Goal: Ask a question: Seek information or help from site administrators or community

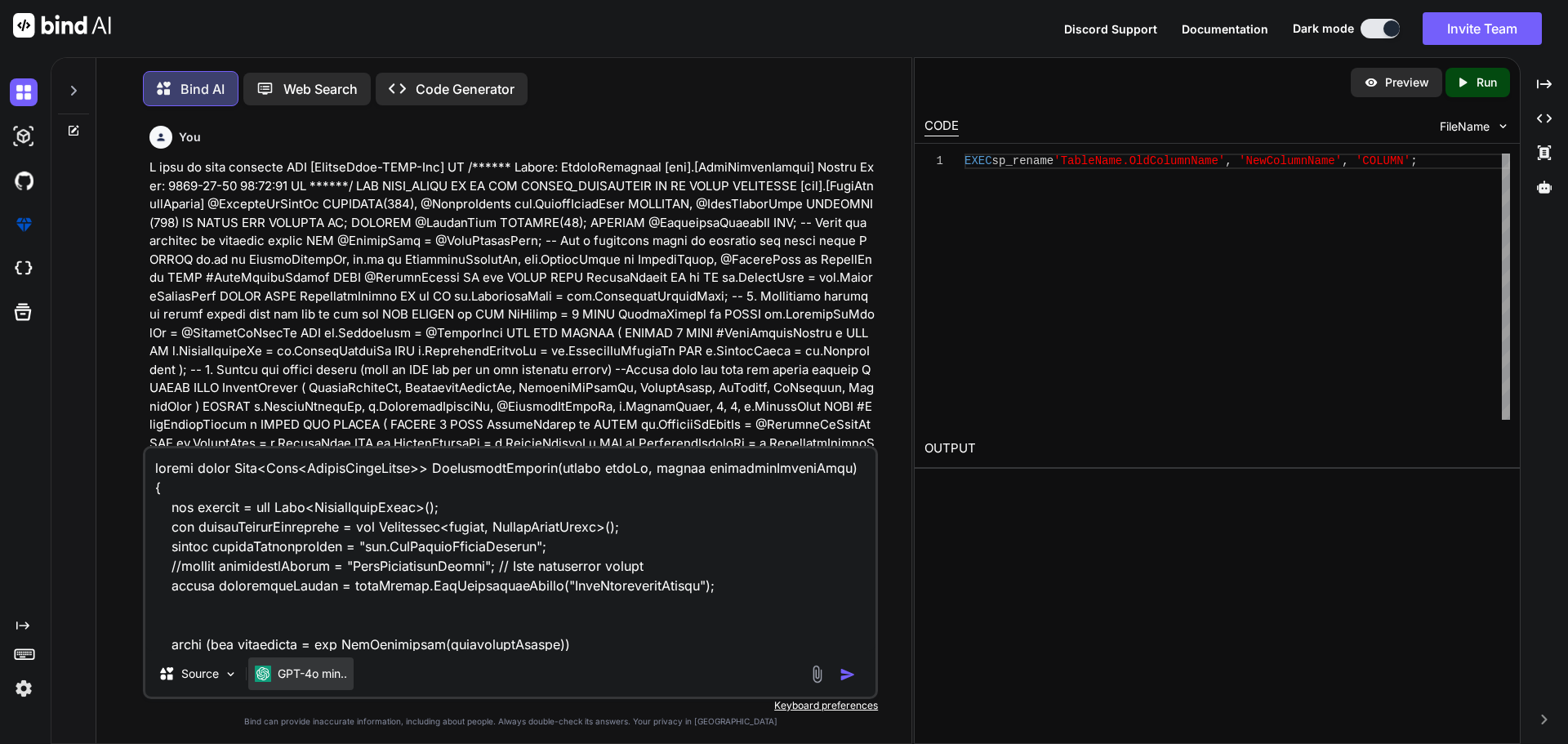
scroll to position [766, 0]
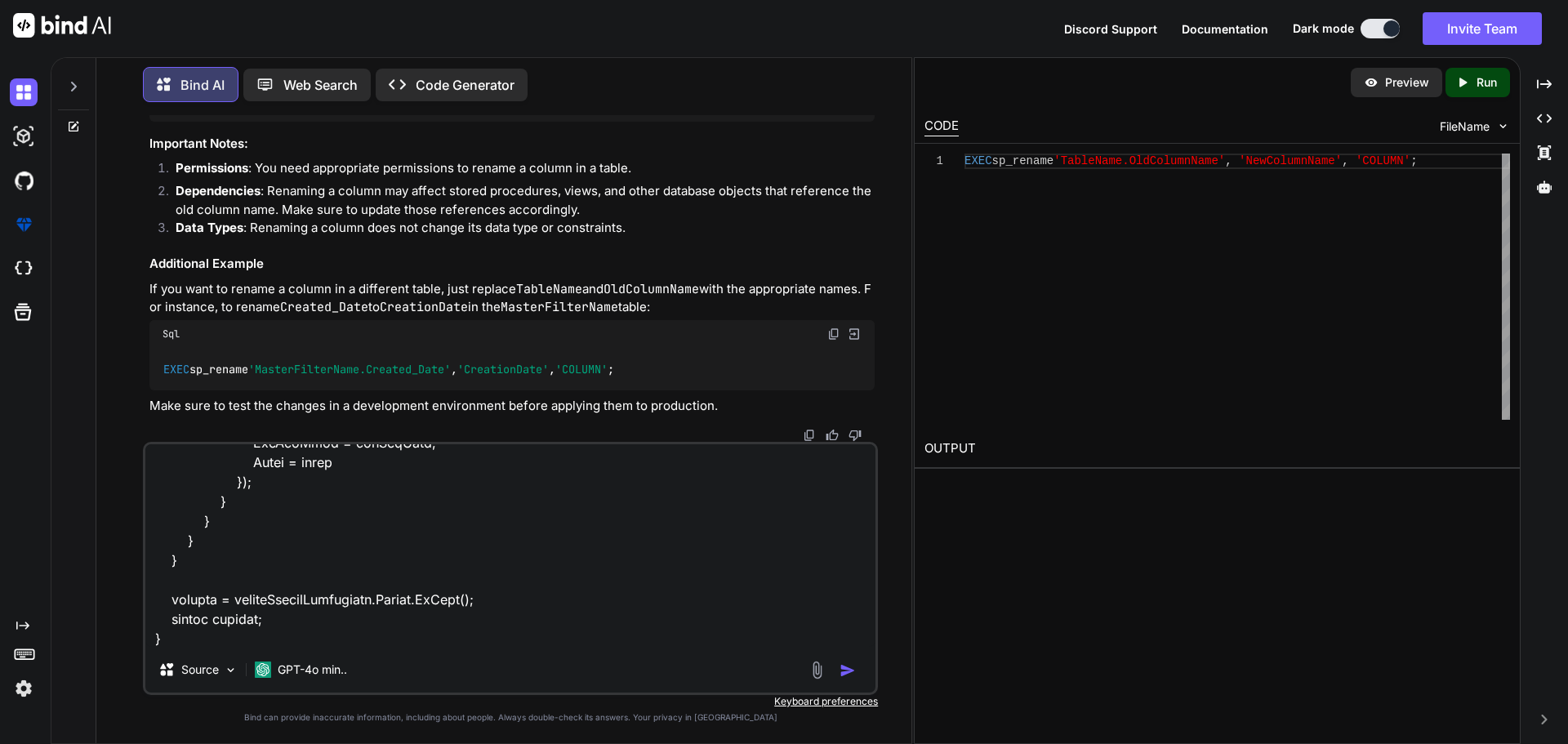
type textarea "x"
click at [224, 632] on textarea at bounding box center [510, 546] width 730 height 203
paste textarea "KeyName SubKeyName Value IsShared USERNAME aman filter Field Care Navigator [PE…"
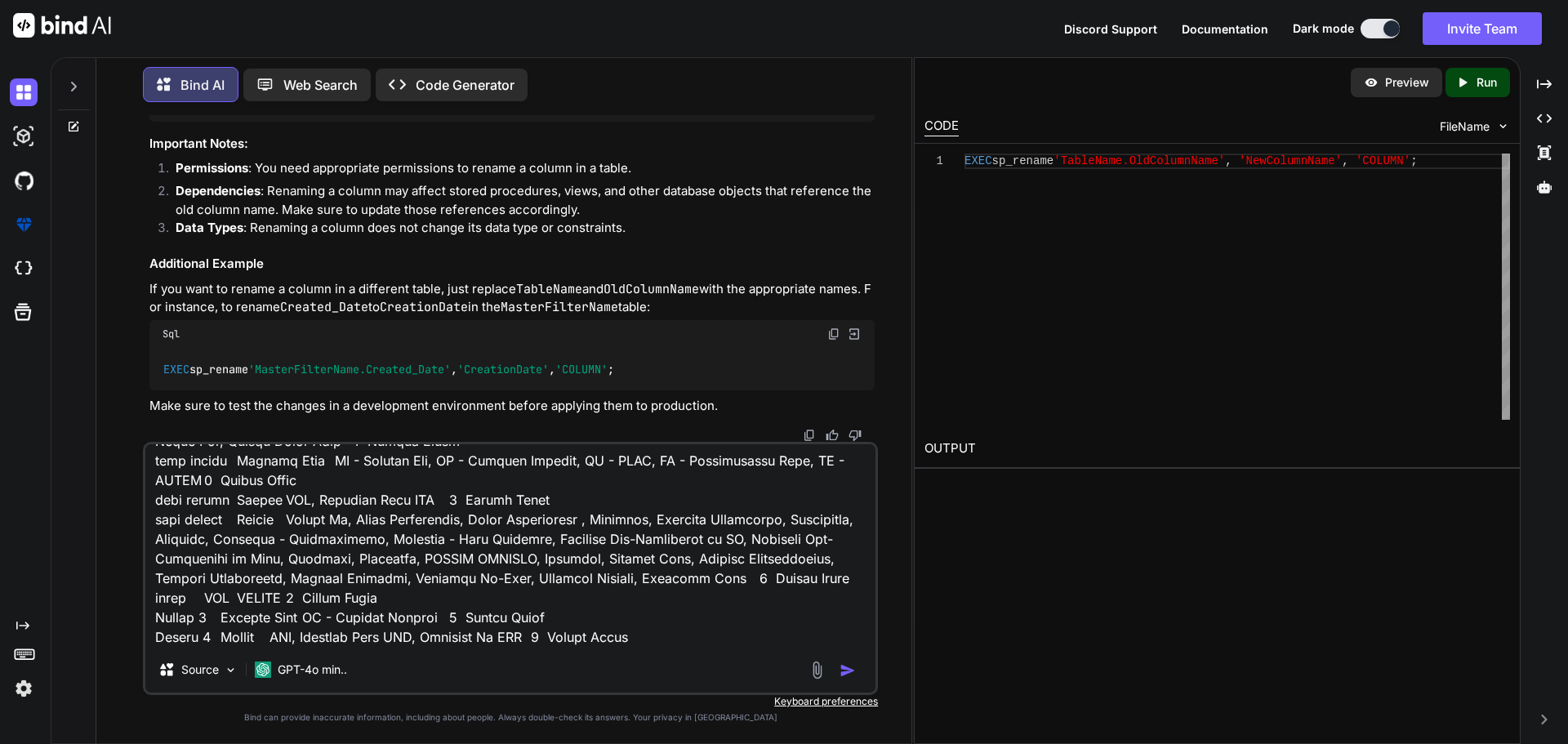
scroll to position [1121, 0]
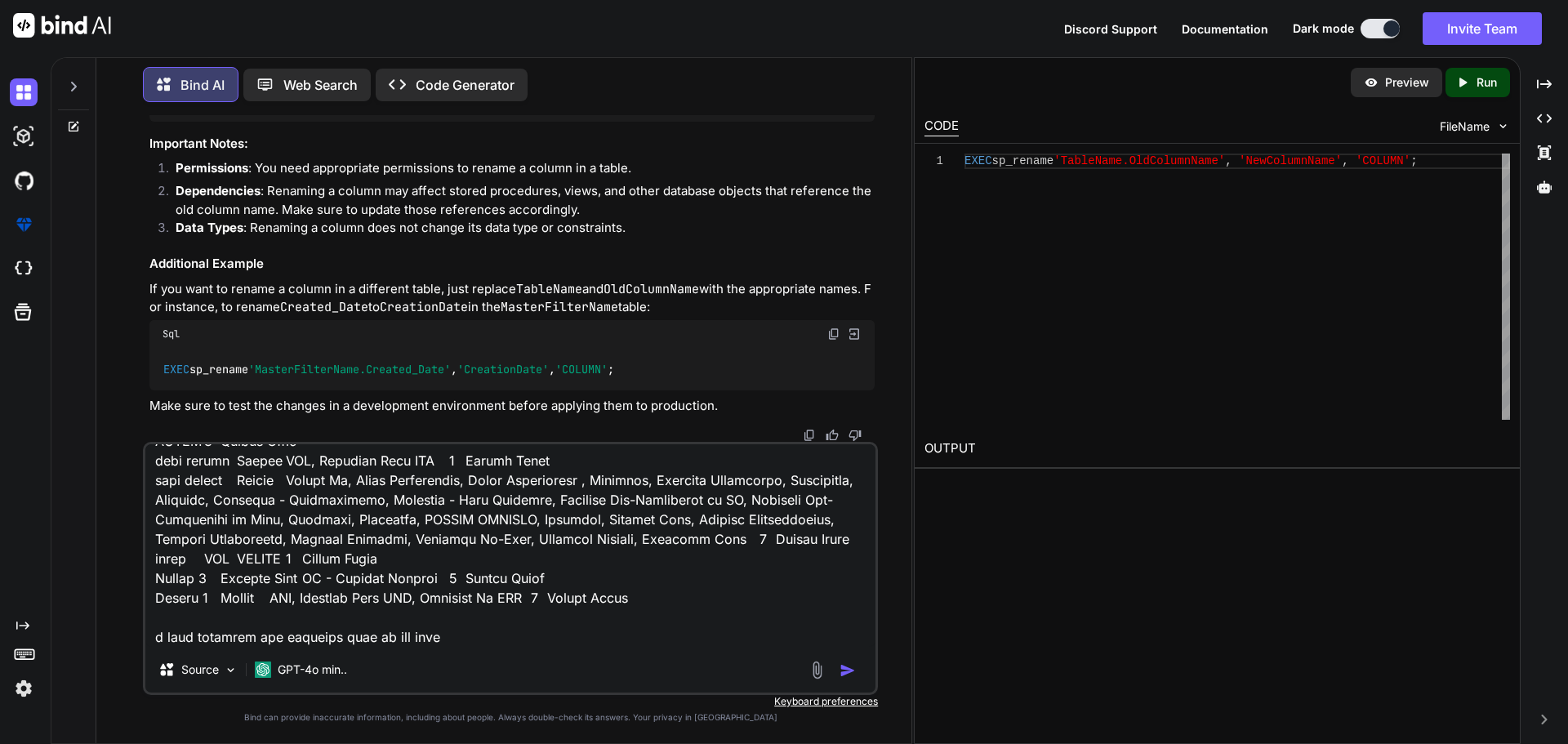
type textarea "public async Task<List<FilterGroupModel>> GetFiltersGrouped(string userId, stri…"
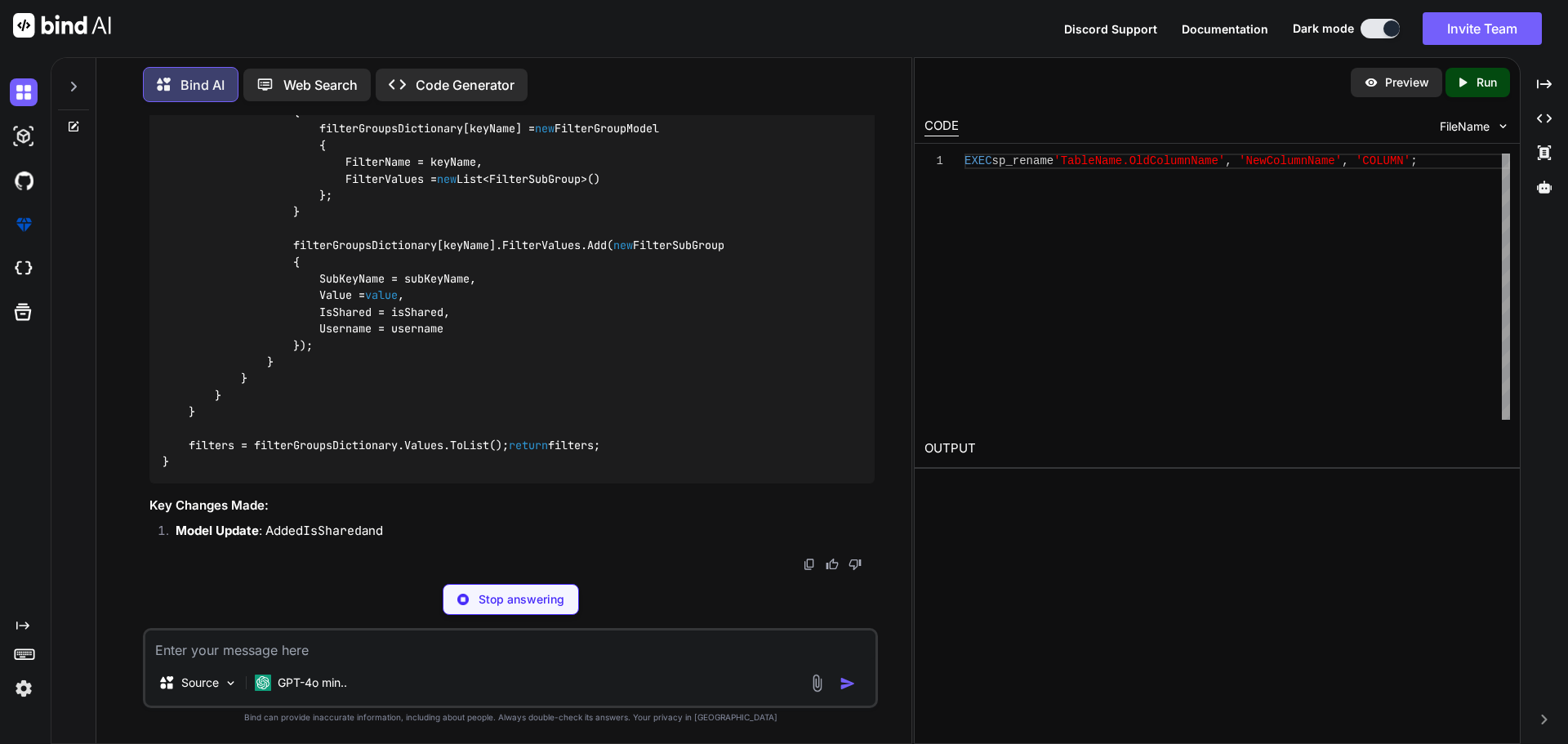
scroll to position [4369, 0]
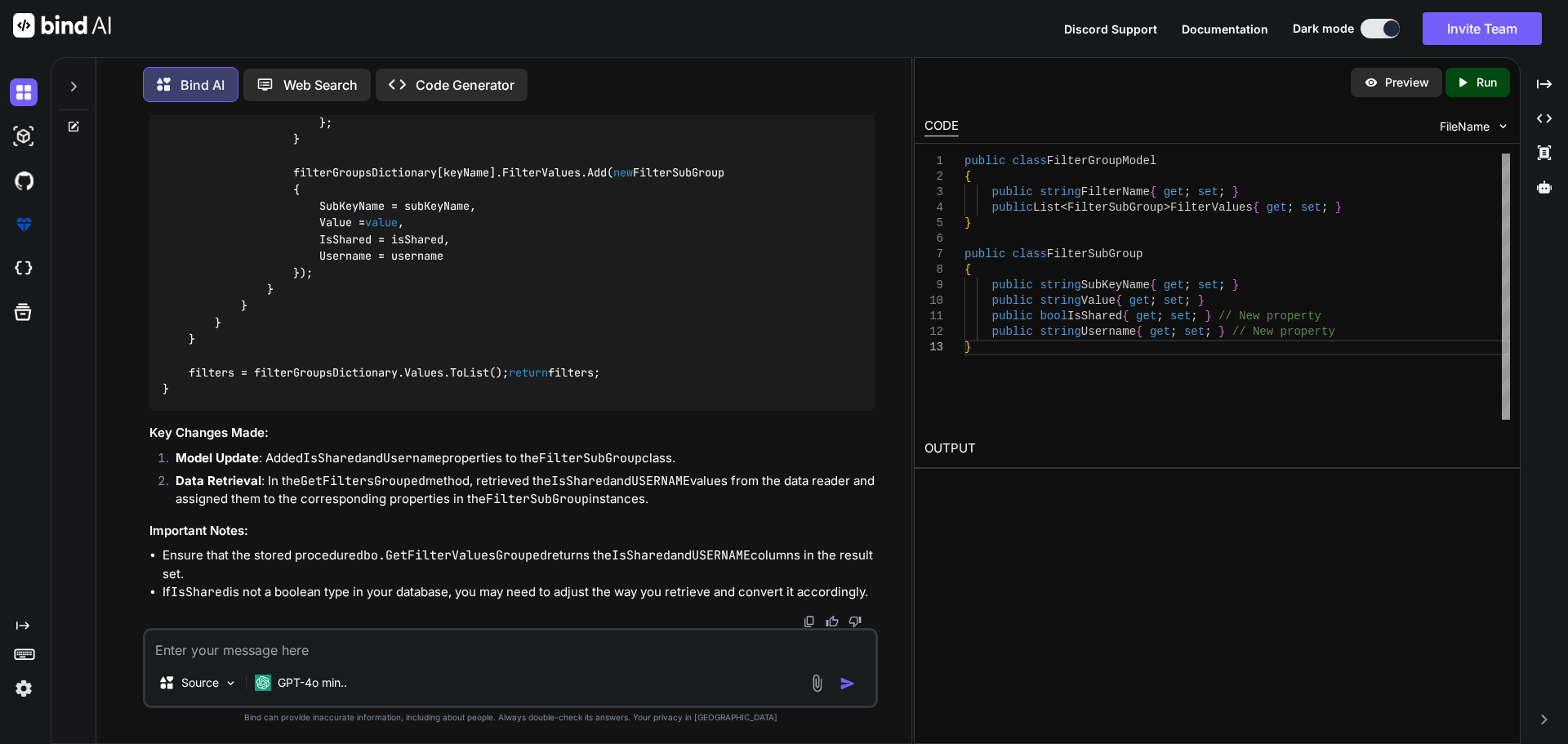
drag, startPoint x: 725, startPoint y: 246, endPoint x: 688, endPoint y: 284, distance: 53.0
click at [688, 284] on div "public async Task<List<FilterGroupModel>> GetFiltersGrouped( string userId, str…" at bounding box center [512, 73] width 725 height 676
drag, startPoint x: 683, startPoint y: 282, endPoint x: 279, endPoint y: 240, distance: 406.2
click at [279, 240] on div "public async Task<List<FilterGroupModel>> GetFiltersGrouped( string userId, str…" at bounding box center [512, 73] width 725 height 676
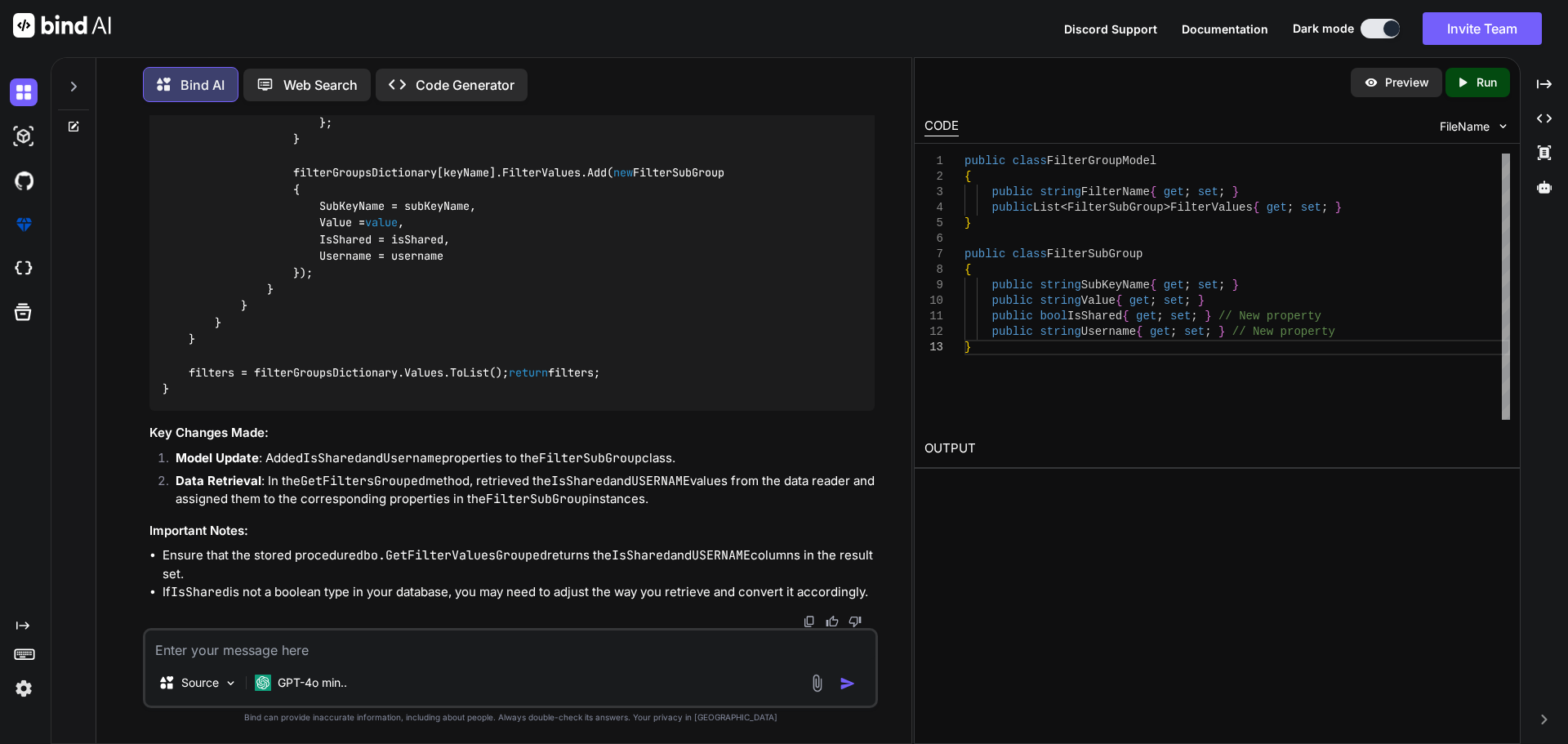
copy code "bool isShared = reader.GetBoolean(reader.GetOrdinal( "IsShared" )); // Assuming…"
click at [502, 410] on div "public async Task<List<FilterGroupModel>> GetFiltersGrouped( string userId, str…" at bounding box center [512, 73] width 725 height 676
click at [467, 398] on code "public async Task<List<FilterGroupModel>> GetFiltersGrouped( string userId, str…" at bounding box center [512, 73] width 699 height 650
click at [359, 398] on code "public async Task<List<FilterGroupModel>> GetFiltersGrouped( string userId, str…" at bounding box center [512, 73] width 699 height 650
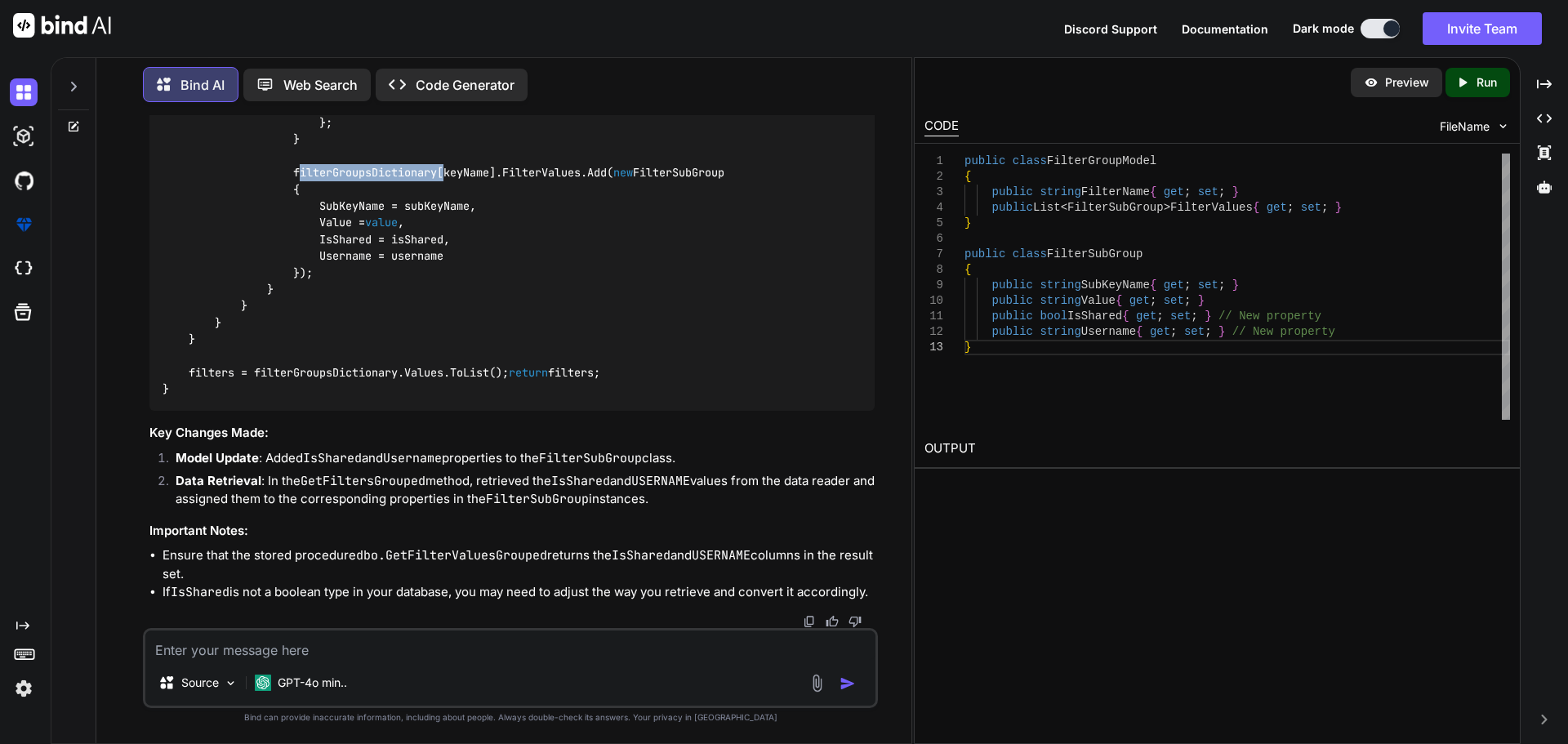
click at [359, 398] on code "public async Task<List<FilterGroupModel>> GetFiltersGrouped( string userId, str…" at bounding box center [512, 73] width 699 height 650
copy code "filterGroupsDictionary"
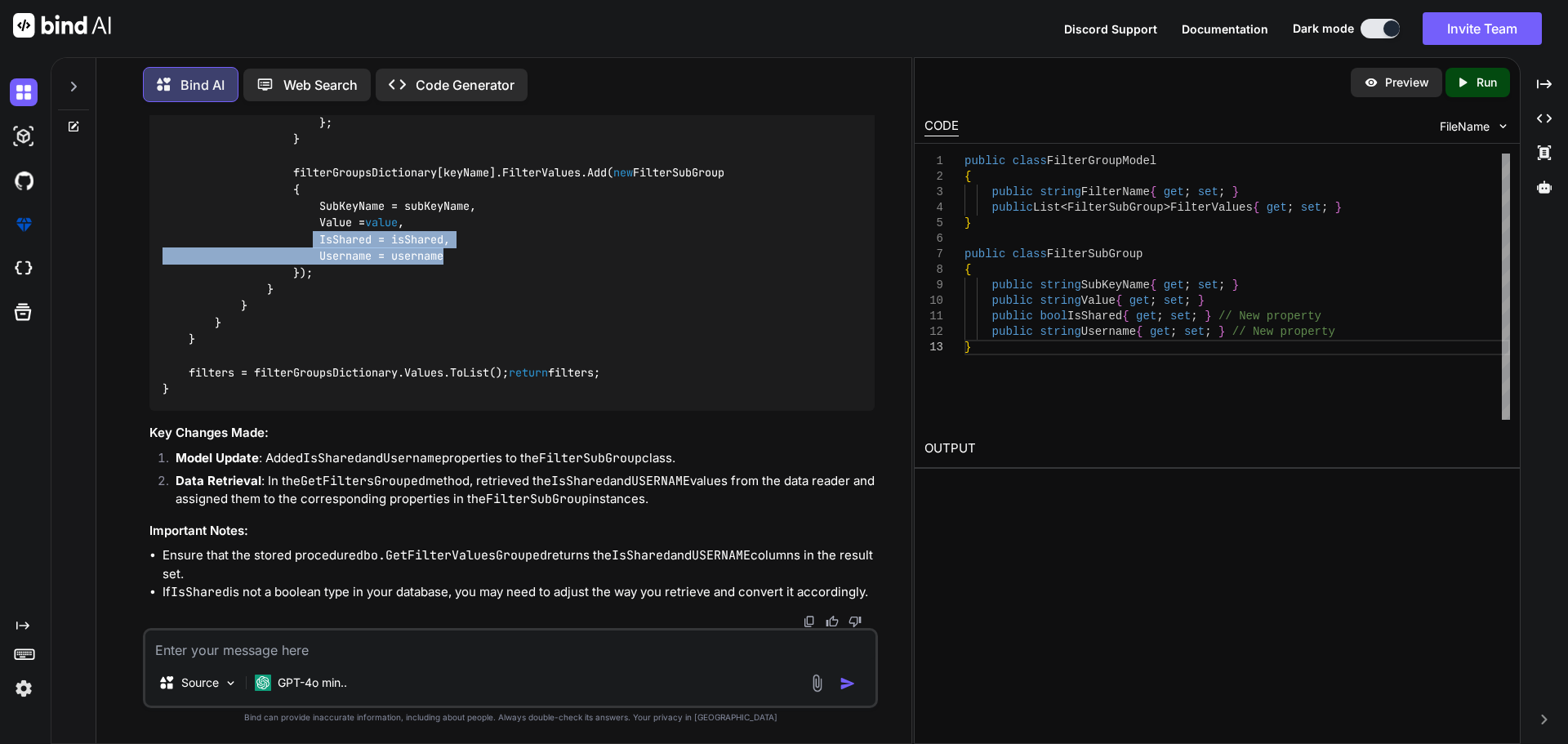
drag, startPoint x: 317, startPoint y: 525, endPoint x: 481, endPoint y: 543, distance: 165.0
click at [481, 410] on div "public async Task<List<FilterGroupModel>> GetFiltersGrouped( string userId, str…" at bounding box center [512, 73] width 725 height 676
copy code "IsShared = isShared, Username = username"
click at [327, 640] on textarea at bounding box center [510, 645] width 730 height 30
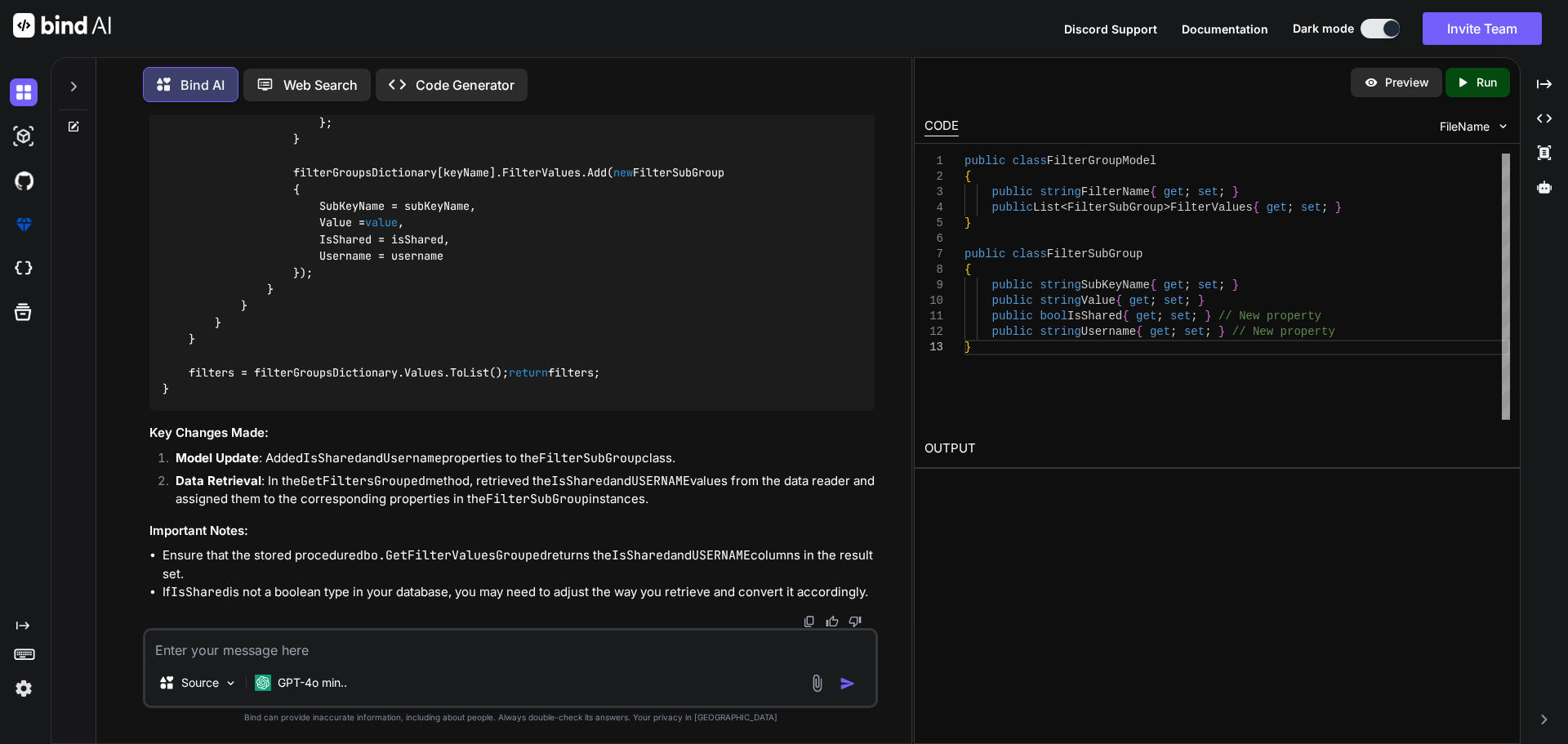
click at [222, 649] on textarea at bounding box center [510, 645] width 730 height 30
paste textarea "public class FilterGroupModel { public string FilterName { get; set; } public s…"
type textarea "this property use this model public class FilterGroupModel { public string Filt…"
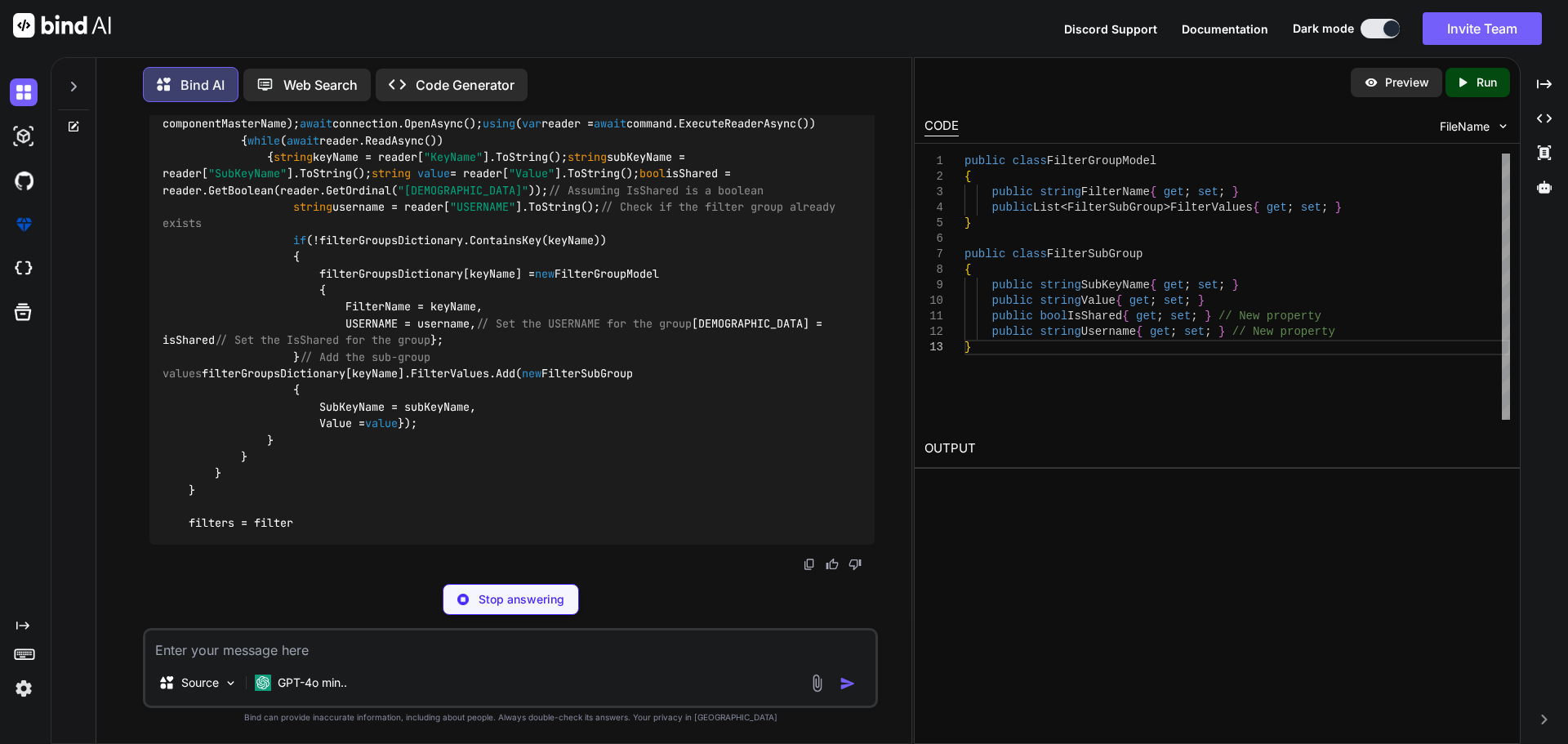
scroll to position [6071, 0]
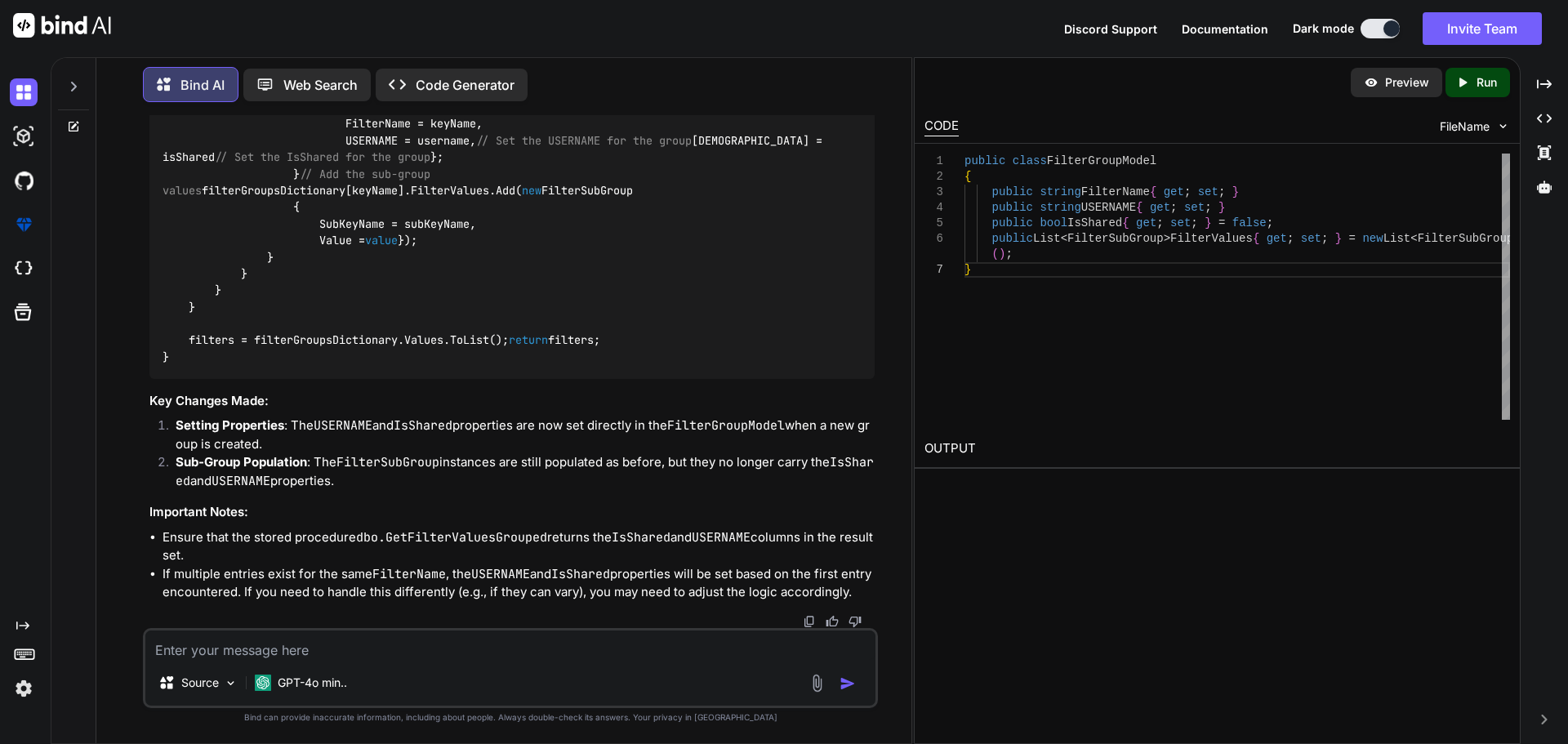
drag, startPoint x: 475, startPoint y: 339, endPoint x: 359, endPoint y: 322, distance: 117.2
click at [359, 322] on code "public async Task<List<FilterGroupModel>> GetFiltersGrouped( string userId, str…" at bounding box center [512, 65] width 699 height 600
click at [565, 379] on div "public async Task<List<FilterGroupModel>> GetFiltersGrouped( string userId, str…" at bounding box center [512, 66] width 725 height 626
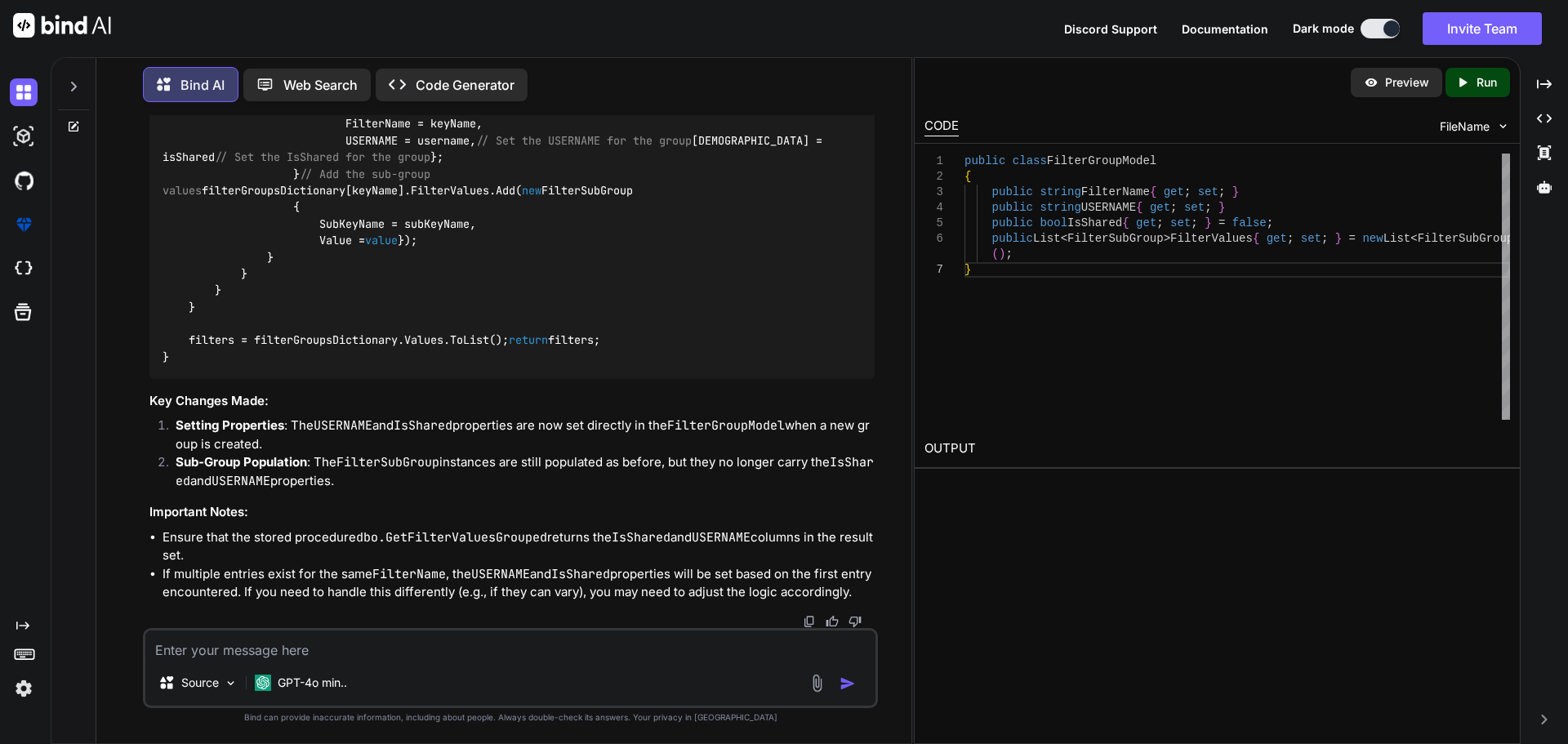
click at [264, 643] on textarea at bounding box center [510, 645] width 730 height 30
paste textarea "<MudIcon Icon="@Icons.Material.Filled.Share" Title="Shared By @filters.USERNAME…"
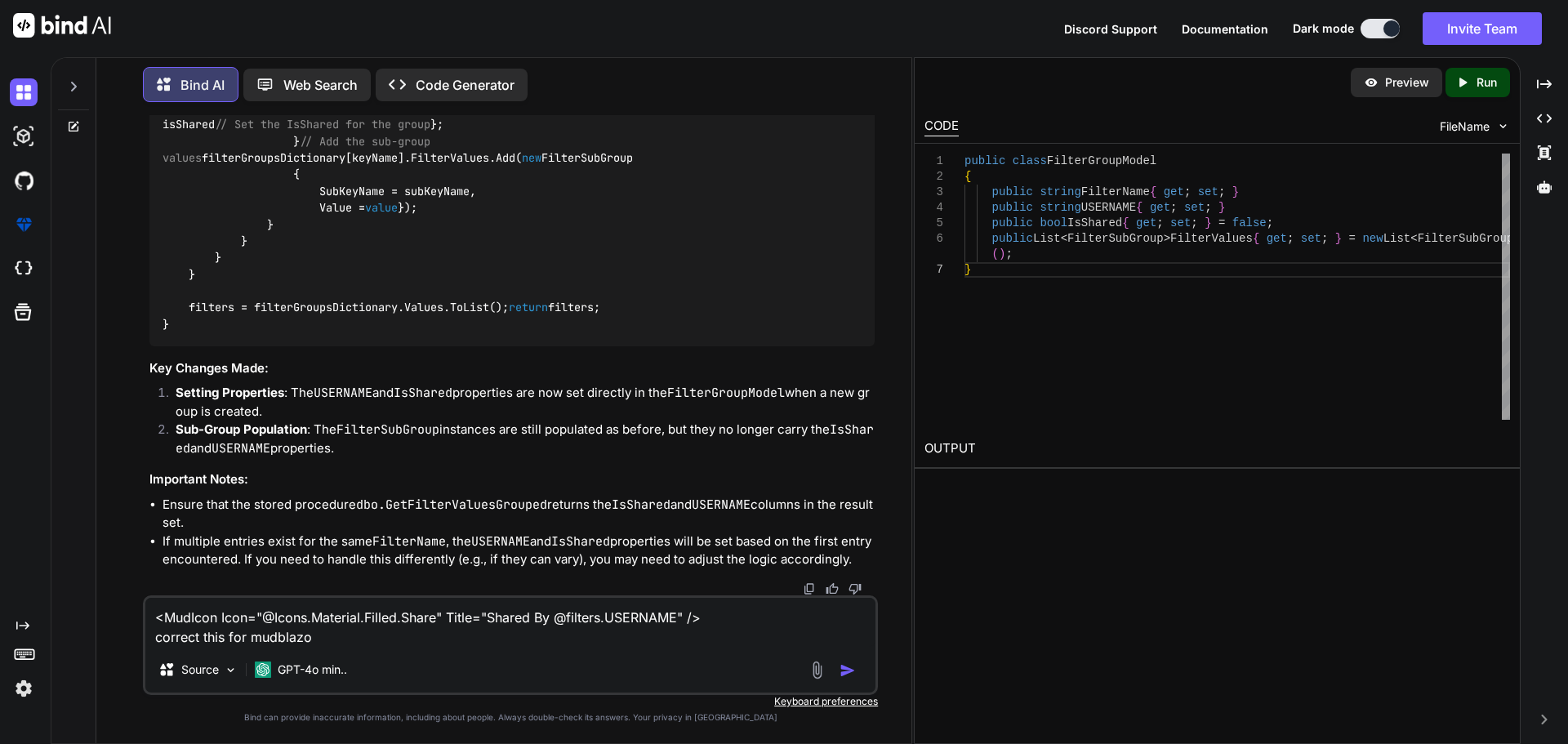
type textarea "<MudIcon Icon="@Icons.Material.Filled.Share" Title="Shared By @filters.USERNAME…"
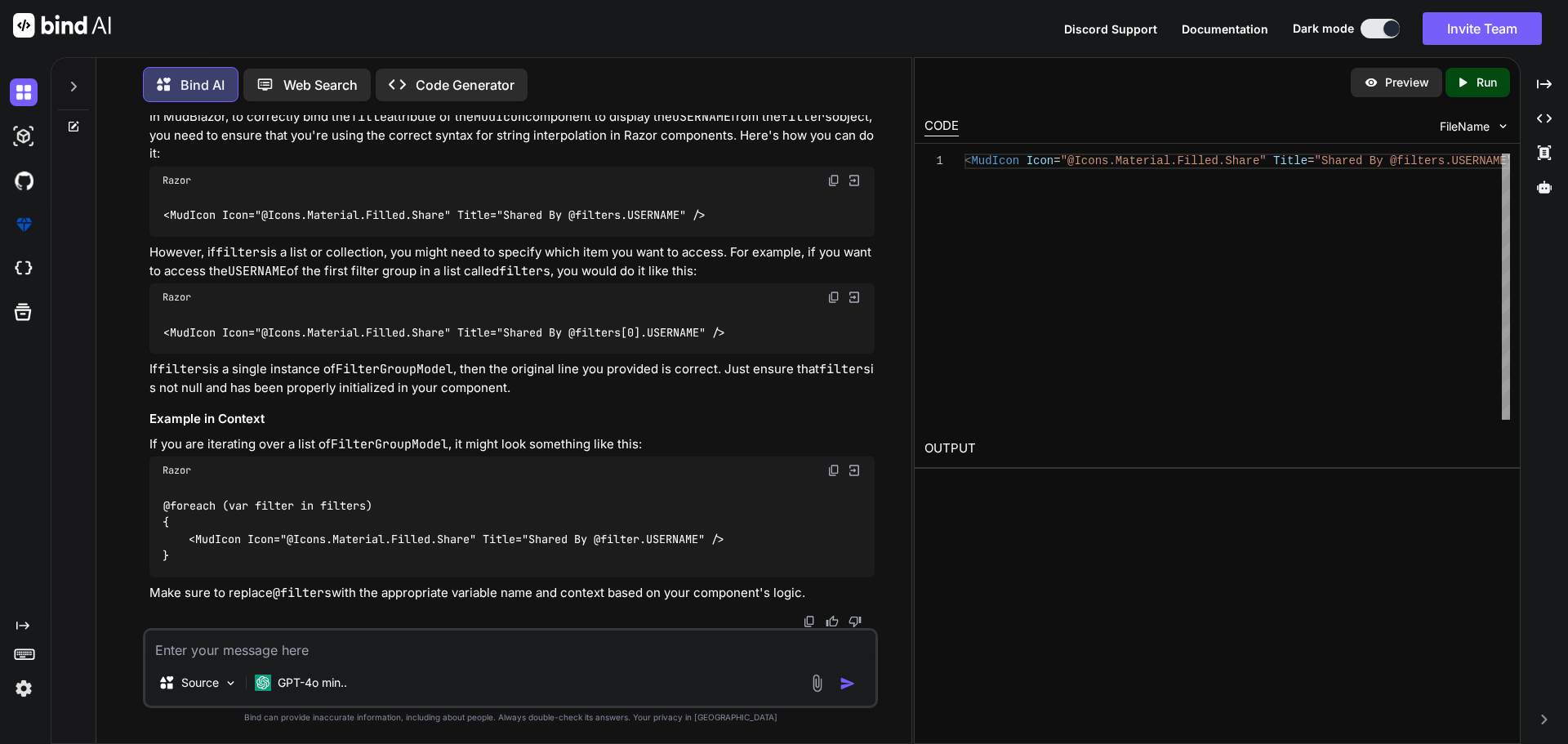
scroll to position [6956, 0]
drag, startPoint x: 601, startPoint y: 536, endPoint x: 713, endPoint y: 535, distance: 112.0
click at [713, 535] on code "@foreach (var filter in filters) { <MudIcon Icon="@Icons.Material.Filled.Share"…" at bounding box center [442, 530] width 562 height 67
click at [355, 658] on textarea at bounding box center [510, 645] width 730 height 30
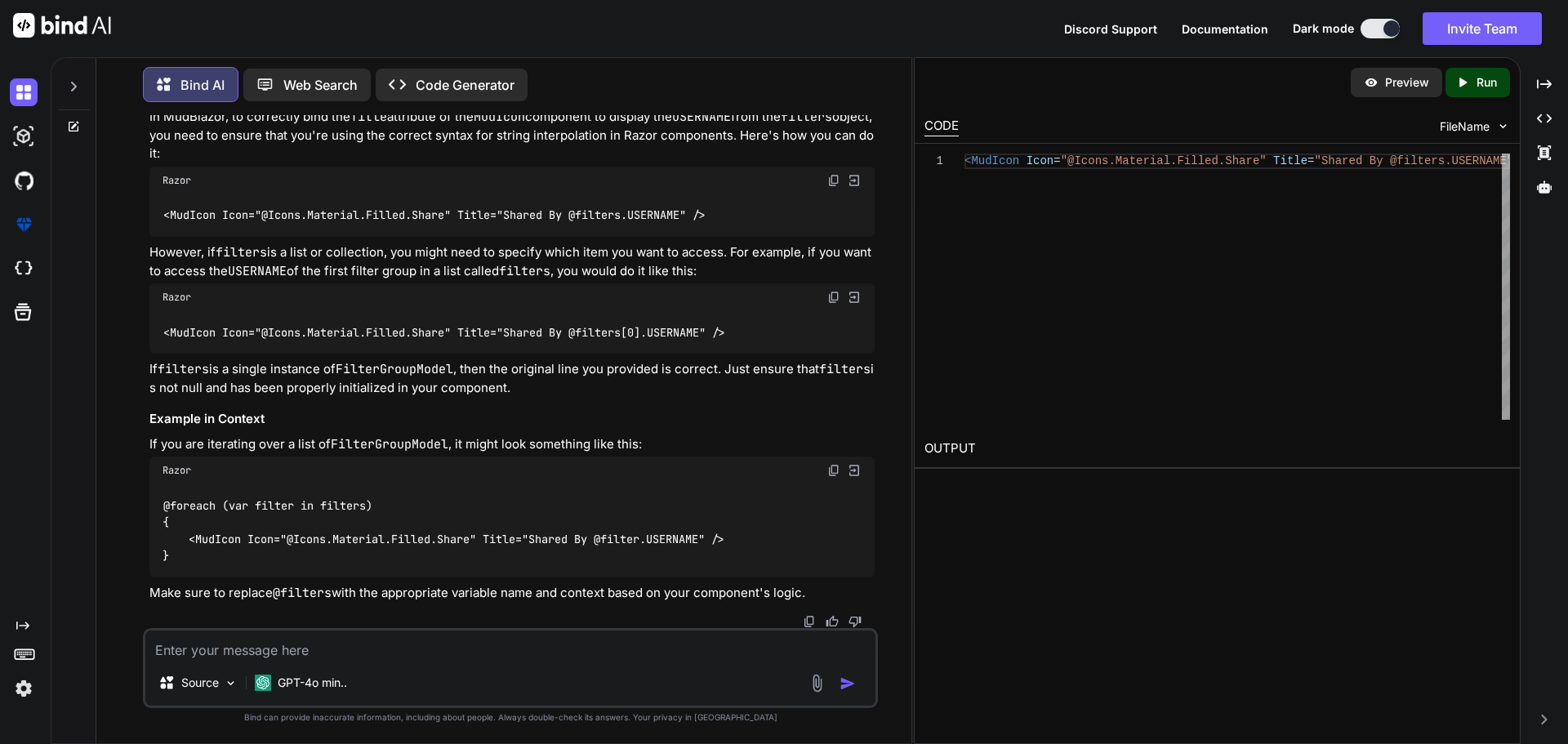
paste textarea "SELECT * FROM Users WHERE FirstName ='' AND LastName=''"
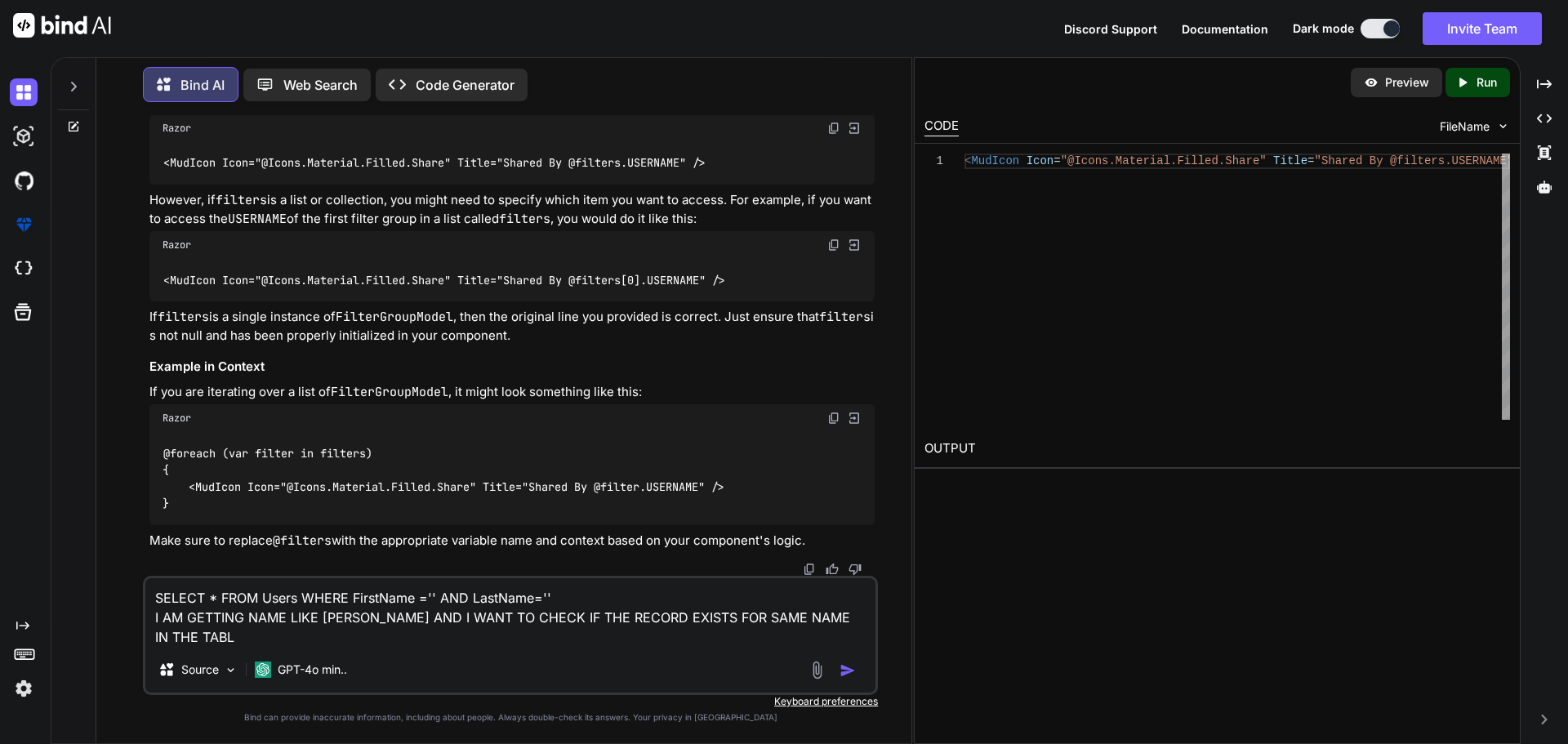
type textarea "SELECT * FROM Users WHERE FirstName ='' AND LastName='' I AM GETTING NAME LIKE …"
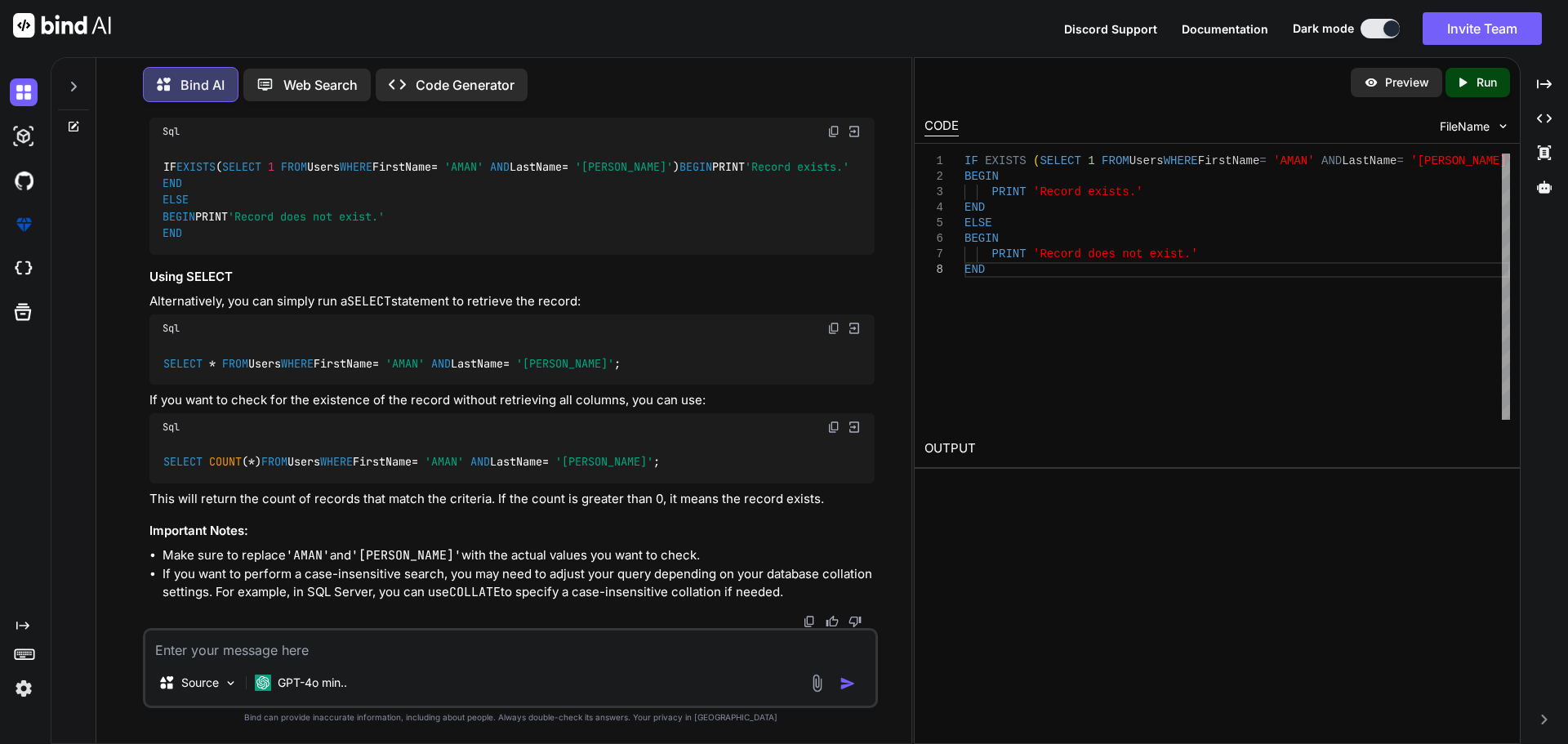
scroll to position [7709, 0]
type textarea "W"
type textarea "O"
type textarea "I WANT DYNAMIC QUERY"
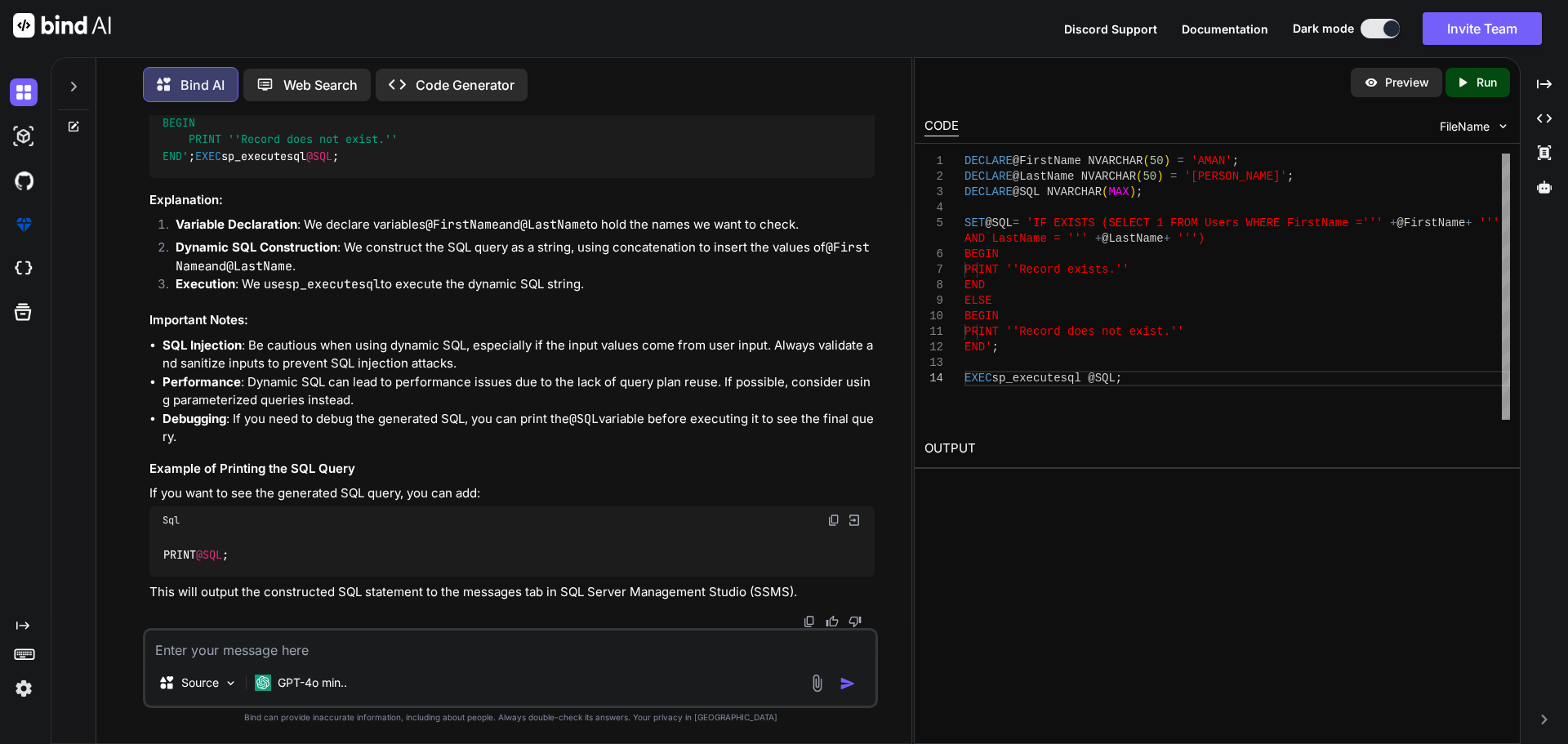
scroll to position [8146, 0]
click at [380, 639] on textarea at bounding box center [510, 645] width 730 height 30
type textarea "I DO NOT WANT TO USE RED QUERY"
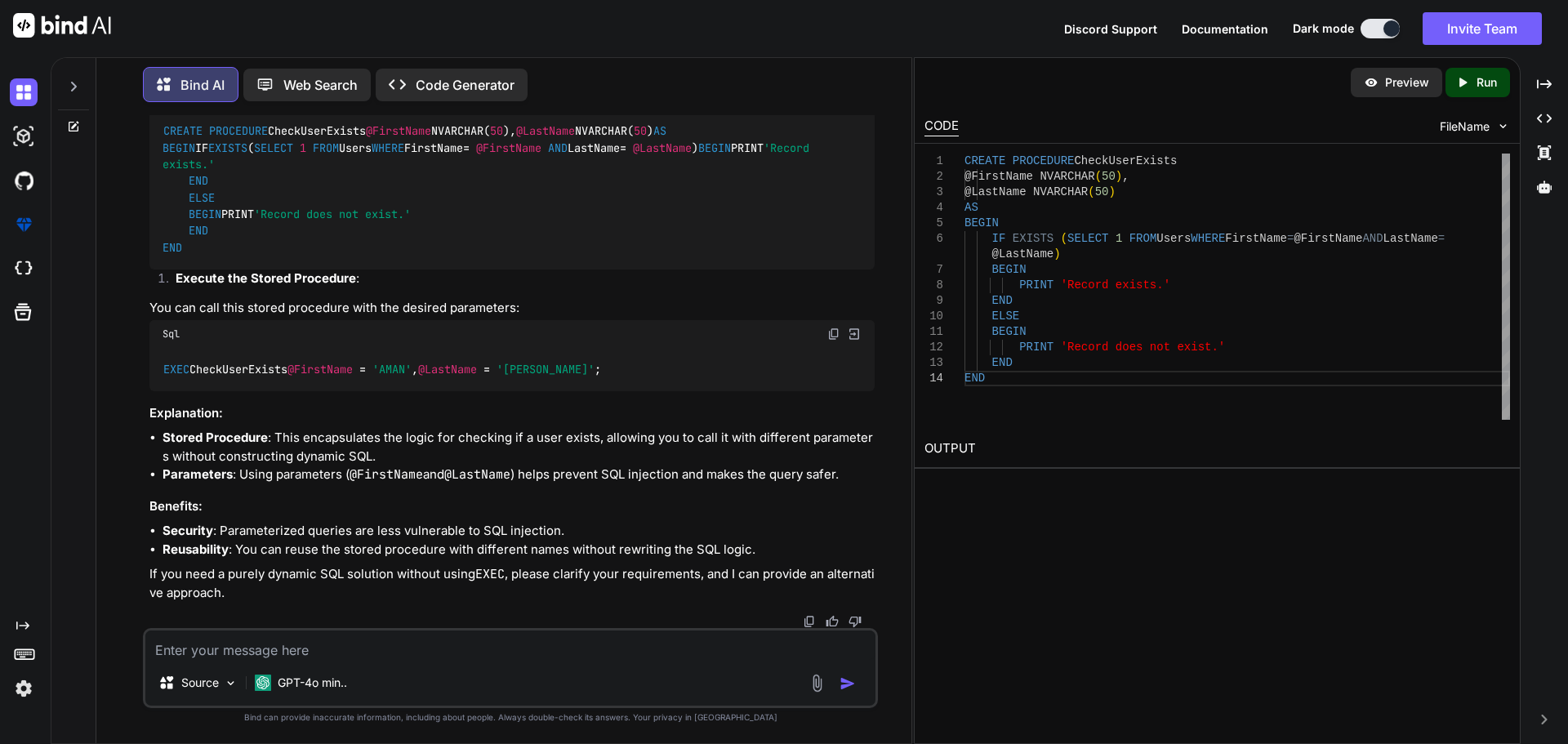
scroll to position [9523, 0]
click at [320, 656] on textarea at bounding box center [510, 645] width 730 height 30
type textarea "HOW TO BREAK NAME IN FIRTS NAME AND LASTNAME"
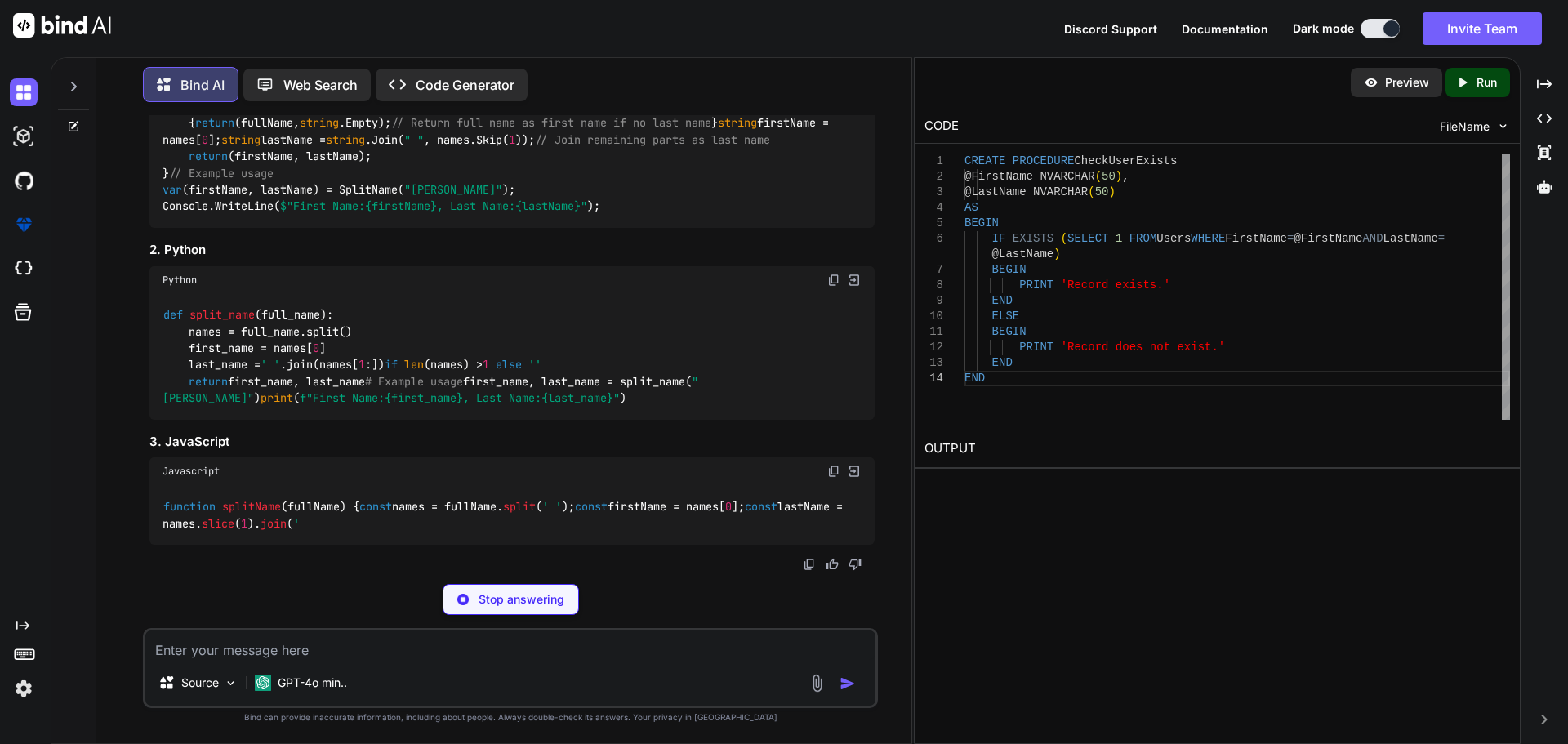
scroll to position [10500, 0]
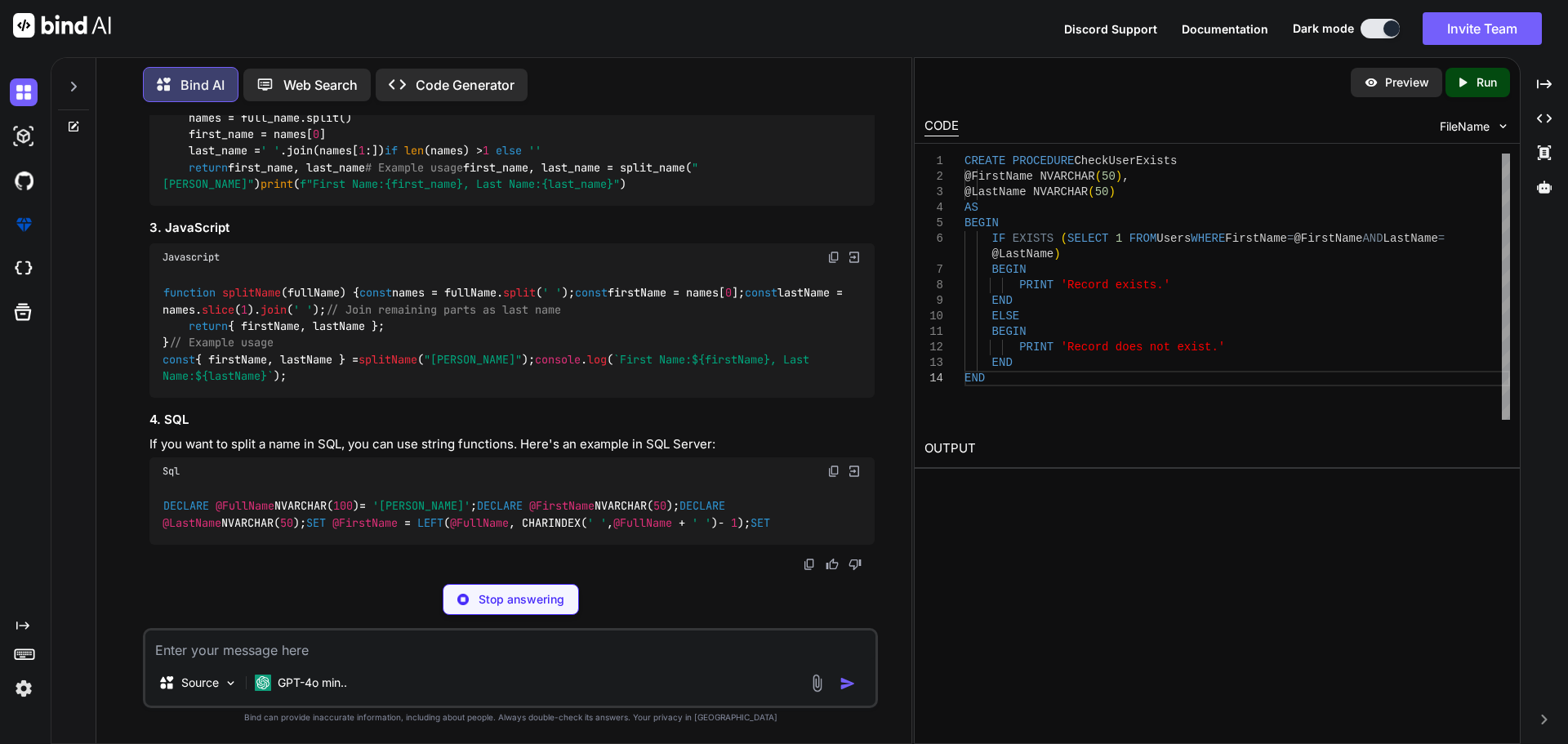
click at [350, 651] on textarea at bounding box center [510, 645] width 730 height 30
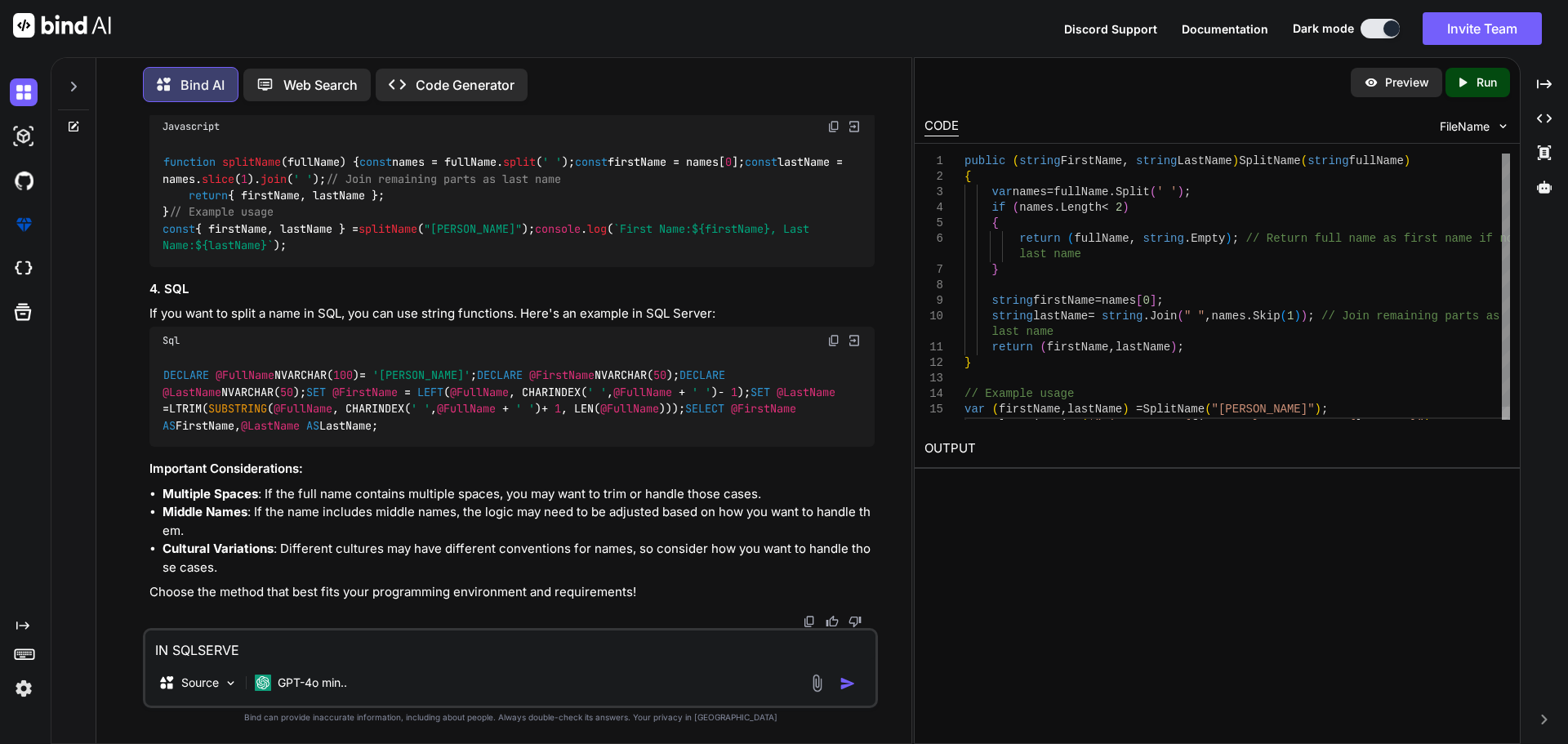
type textarea "IN SQLSERVER"
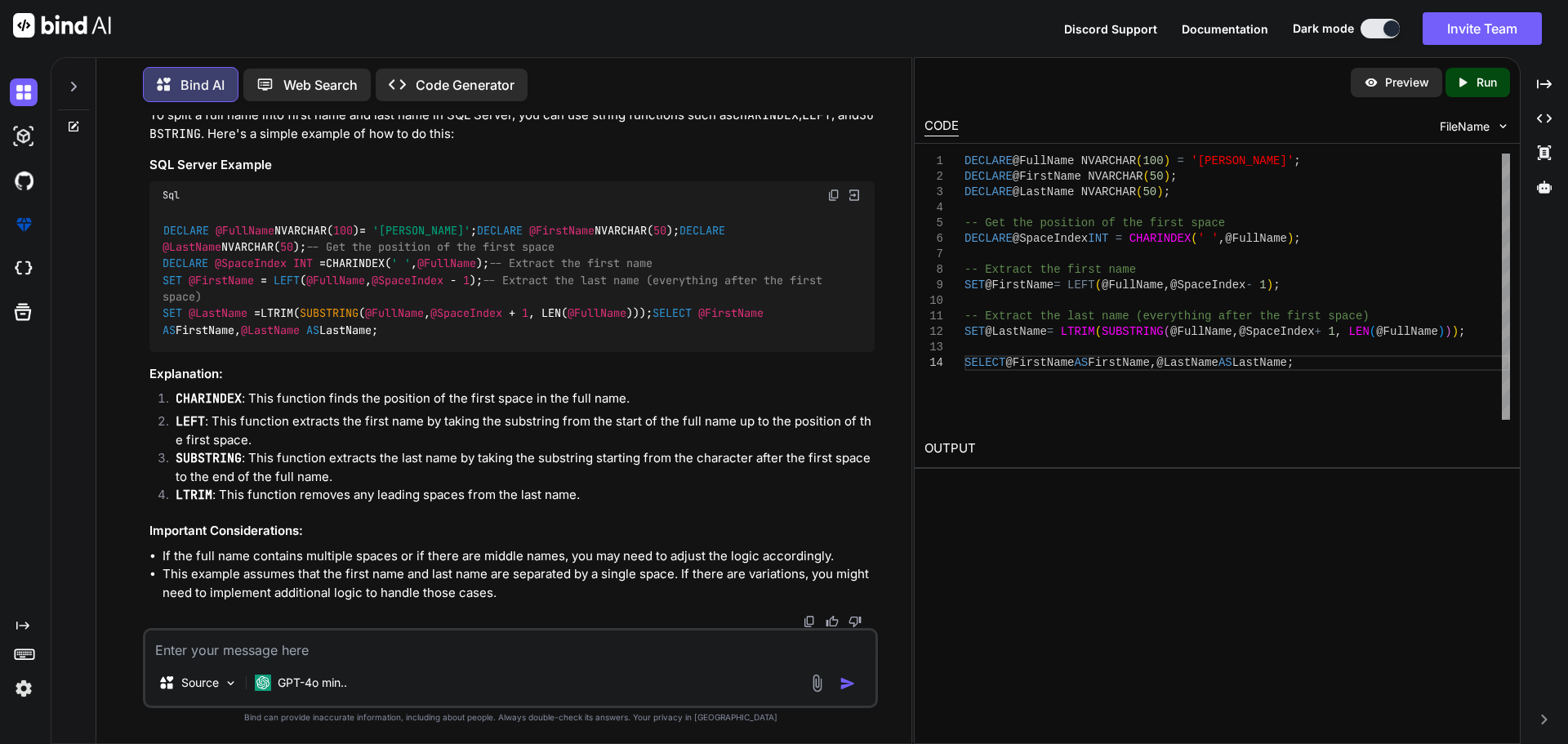
scroll to position [11646, 0]
click at [335, 339] on code "DECLARE @FullName NVARCHAR( 100 ) = '[PERSON_NAME]' ; DECLARE @FirstName NVARCH…" at bounding box center [495, 280] width 666 height 117
click at [698, 321] on span "@FirstName" at bounding box center [730, 313] width 65 height 14
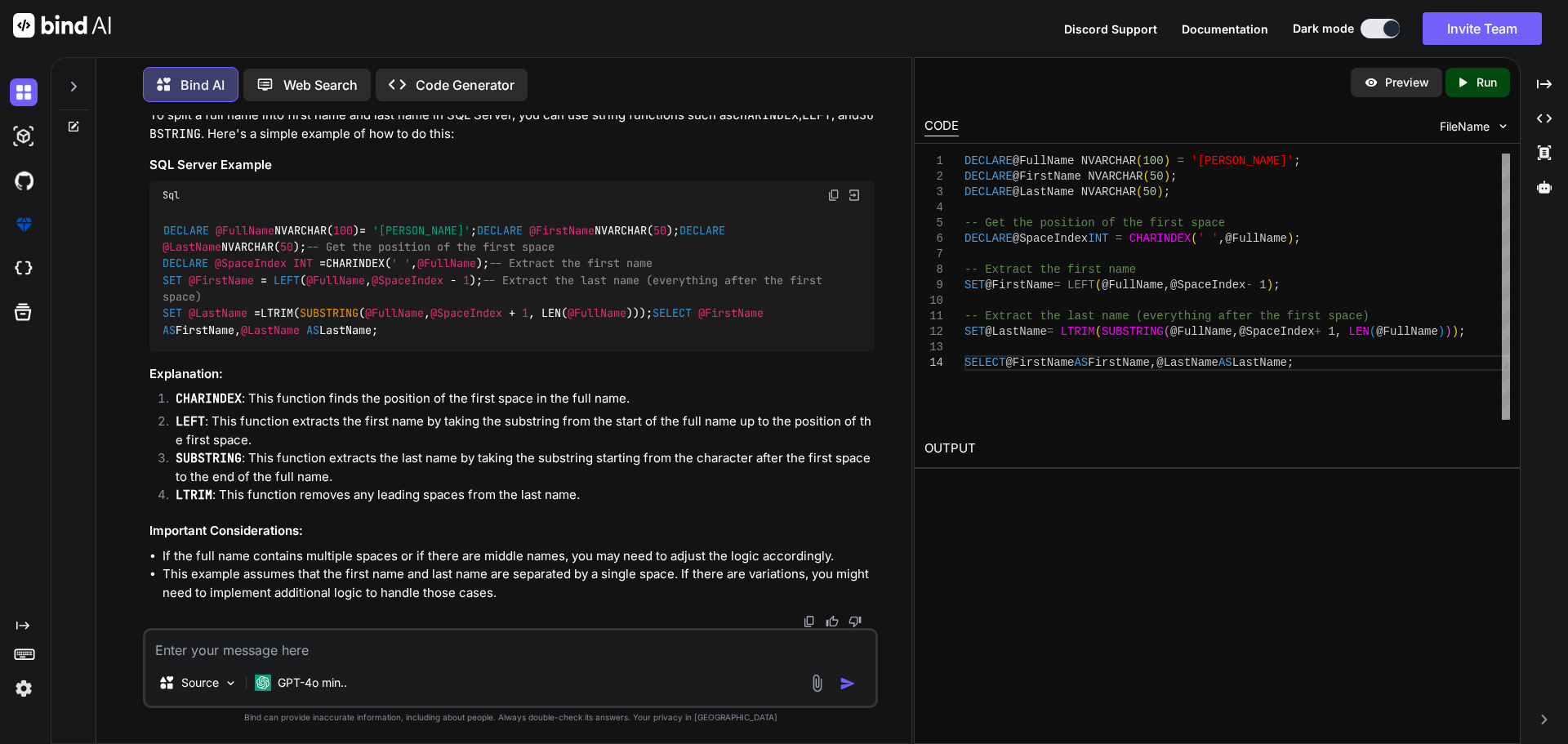
click at [246, 223] on span "@FullName" at bounding box center [245, 230] width 59 height 14
click at [217, 223] on span "@FullName" at bounding box center [245, 230] width 59 height 14
drag, startPoint x: 217, startPoint y: 150, endPoint x: 252, endPoint y: 154, distance: 35.2
click at [252, 223] on span "@FullName" at bounding box center [245, 230] width 59 height 14
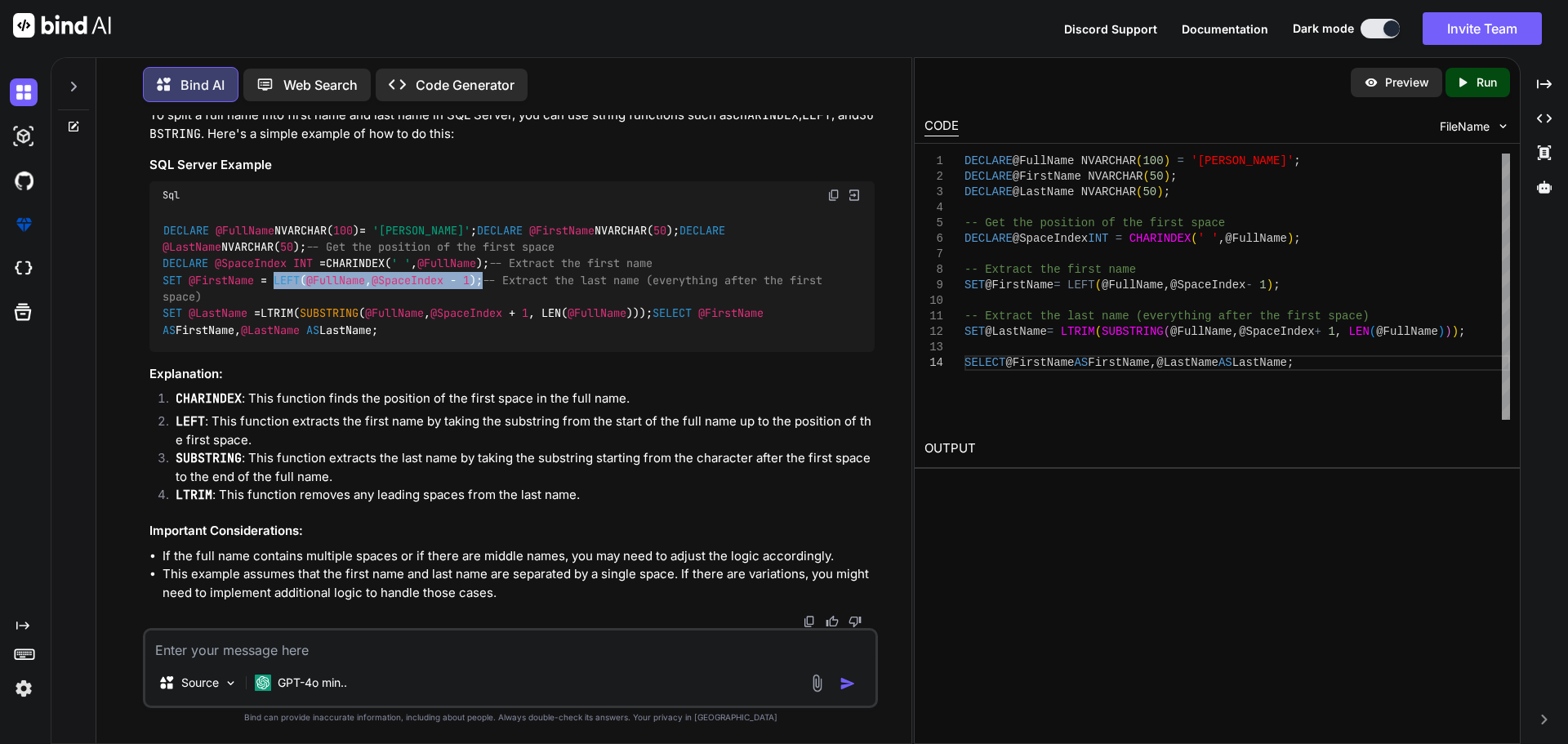
drag, startPoint x: 278, startPoint y: 281, endPoint x: 493, endPoint y: 282, distance: 215.0
click at [493, 282] on code "DECLARE @FullName NVARCHAR( 100 ) = '[PERSON_NAME]' ; DECLARE @FirstName NVARCH…" at bounding box center [495, 280] width 666 height 117
copy code "LEFT ( @FullName , @SpaceIndex - 1 );"
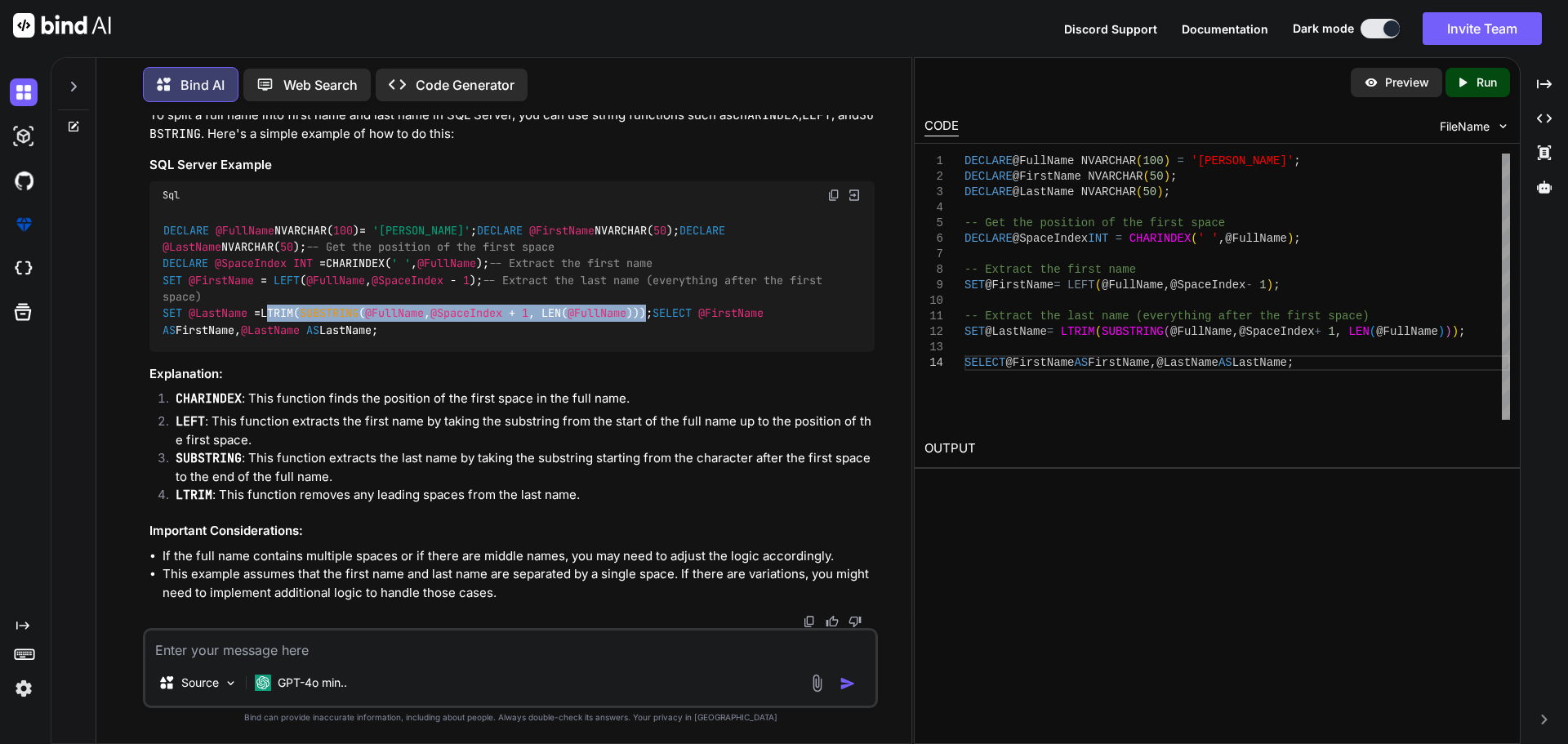
drag, startPoint x: 268, startPoint y: 333, endPoint x: 670, endPoint y: 338, distance: 402.0
click at [670, 338] on code "DECLARE @FullName NVARCHAR( 100 ) = '[PERSON_NAME]' ; DECLARE @FirstName NVARCH…" at bounding box center [495, 280] width 666 height 117
copy code "LTRIM( SUBSTRING ( @FullName , @SpaceIndex + 1 , [PERSON_NAME]( @FullName )))"
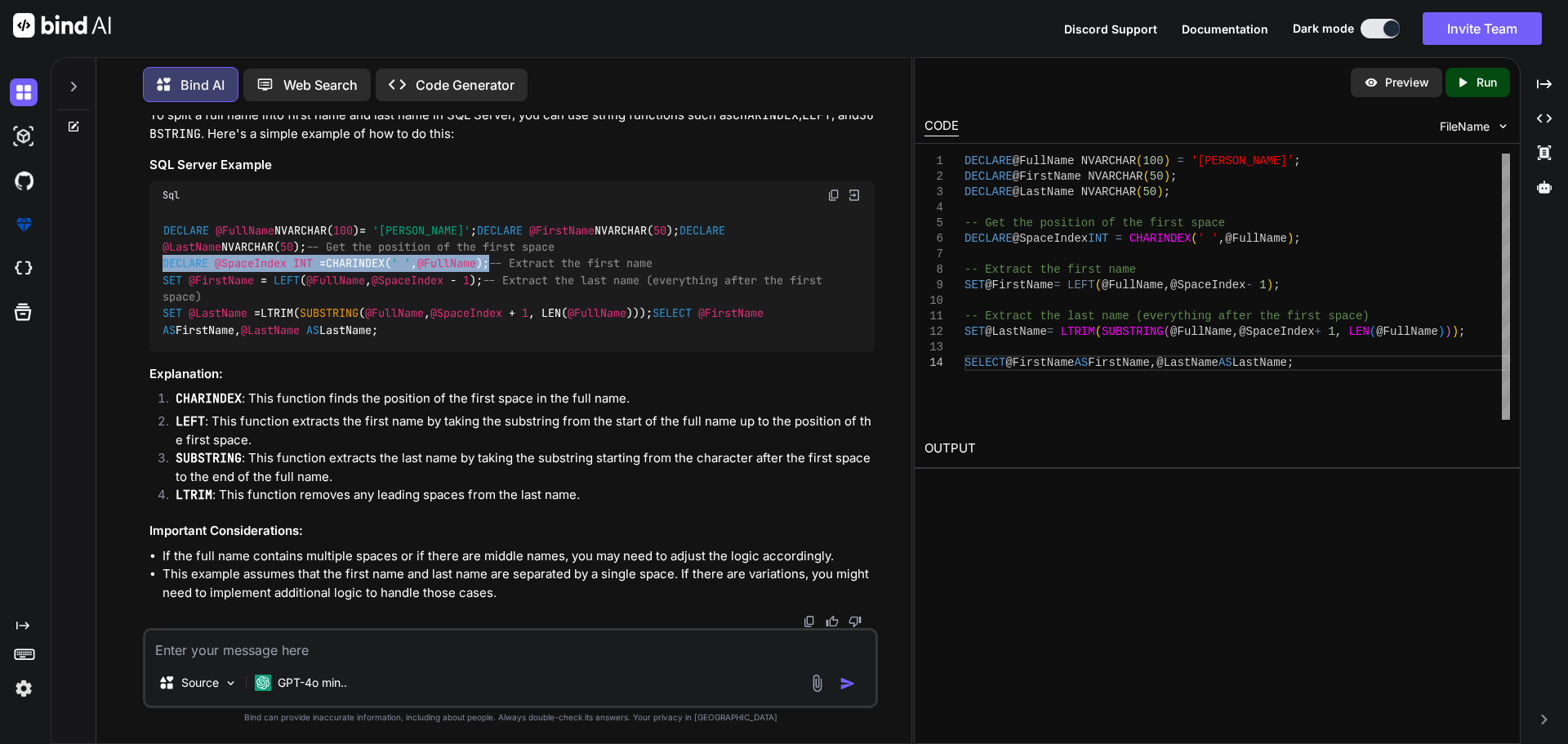
drag, startPoint x: 560, startPoint y: 227, endPoint x: 161, endPoint y: 236, distance: 399.1
click at [161, 236] on div "DECLARE @FullName NVARCHAR( 100 ) = '[PERSON_NAME]' ; DECLARE @FirstName NVARCH…" at bounding box center [512, 280] width 725 height 143
copy code "DECLARE @SpaceIndex INT = CHARINDEX( ' ' , @FullName );"
click at [496, 638] on textarea at bounding box center [510, 645] width 730 height 30
paste textarea "SELECT [DOMAIN_NAME] as FilterMasterId, [DOMAIN_NAME] as ComponentMasterId, --t…"
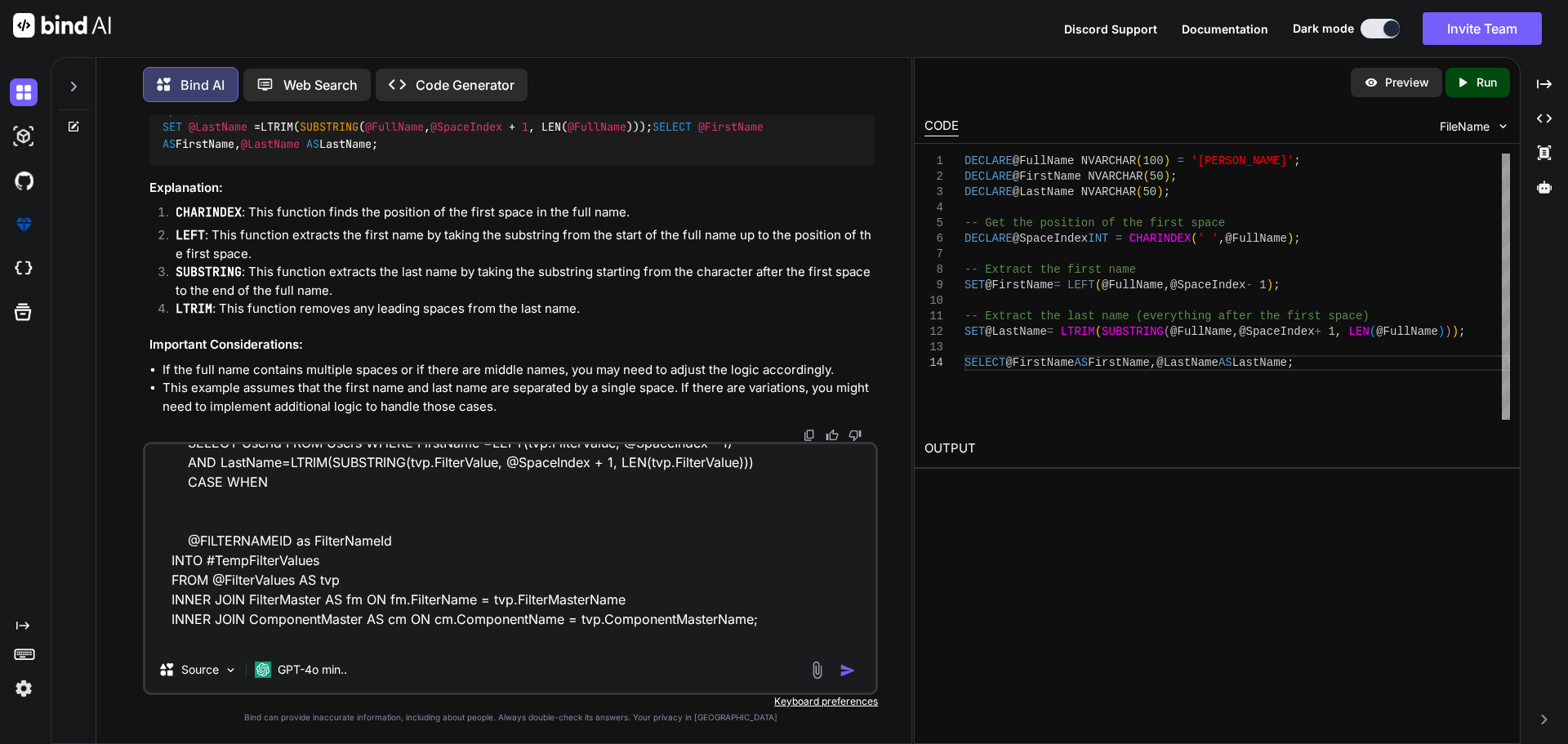
scroll to position [198, 0]
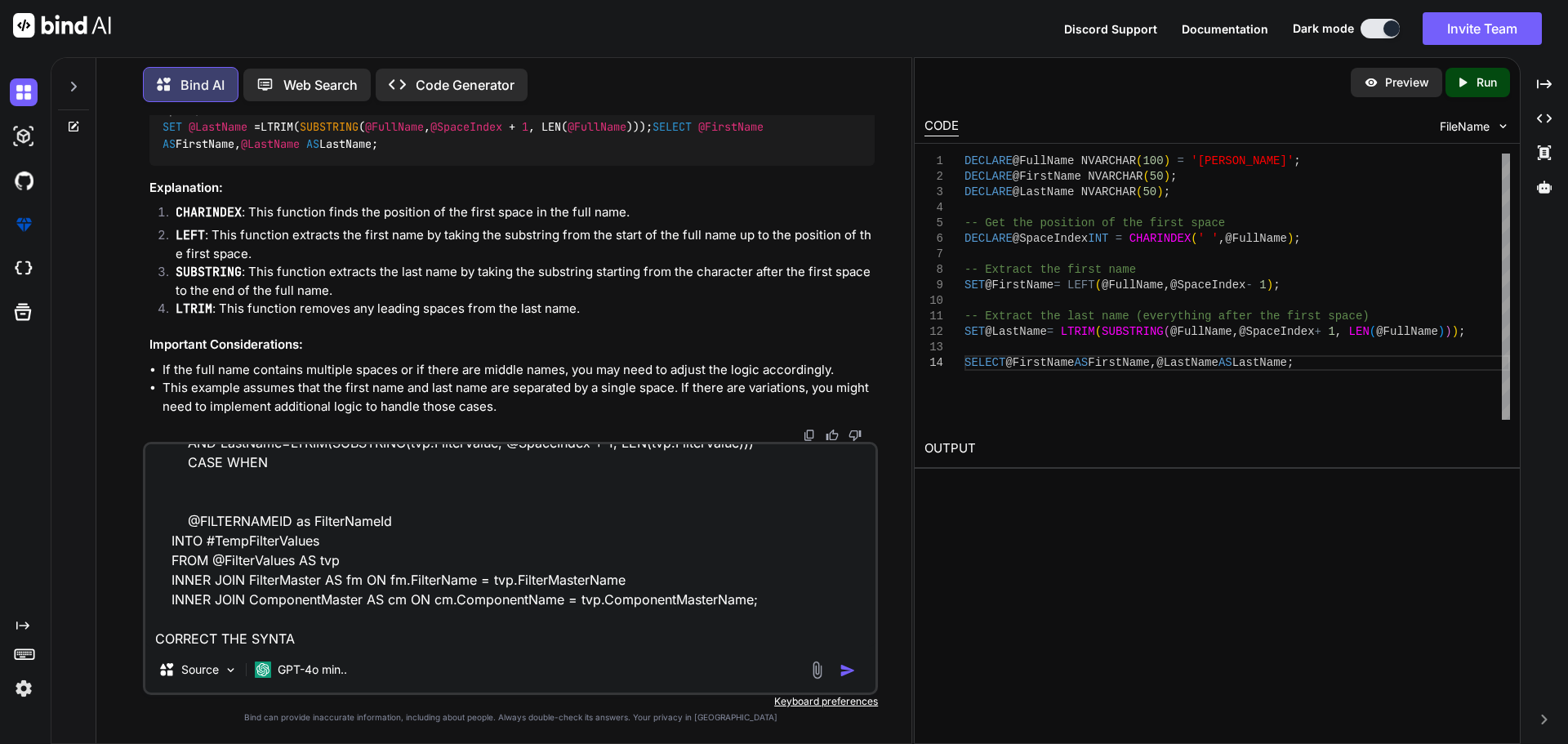
type textarea "SELECT [DOMAIN_NAME] as FilterMasterId, [DOMAIN_NAME] as ComponentMasterId, --t…"
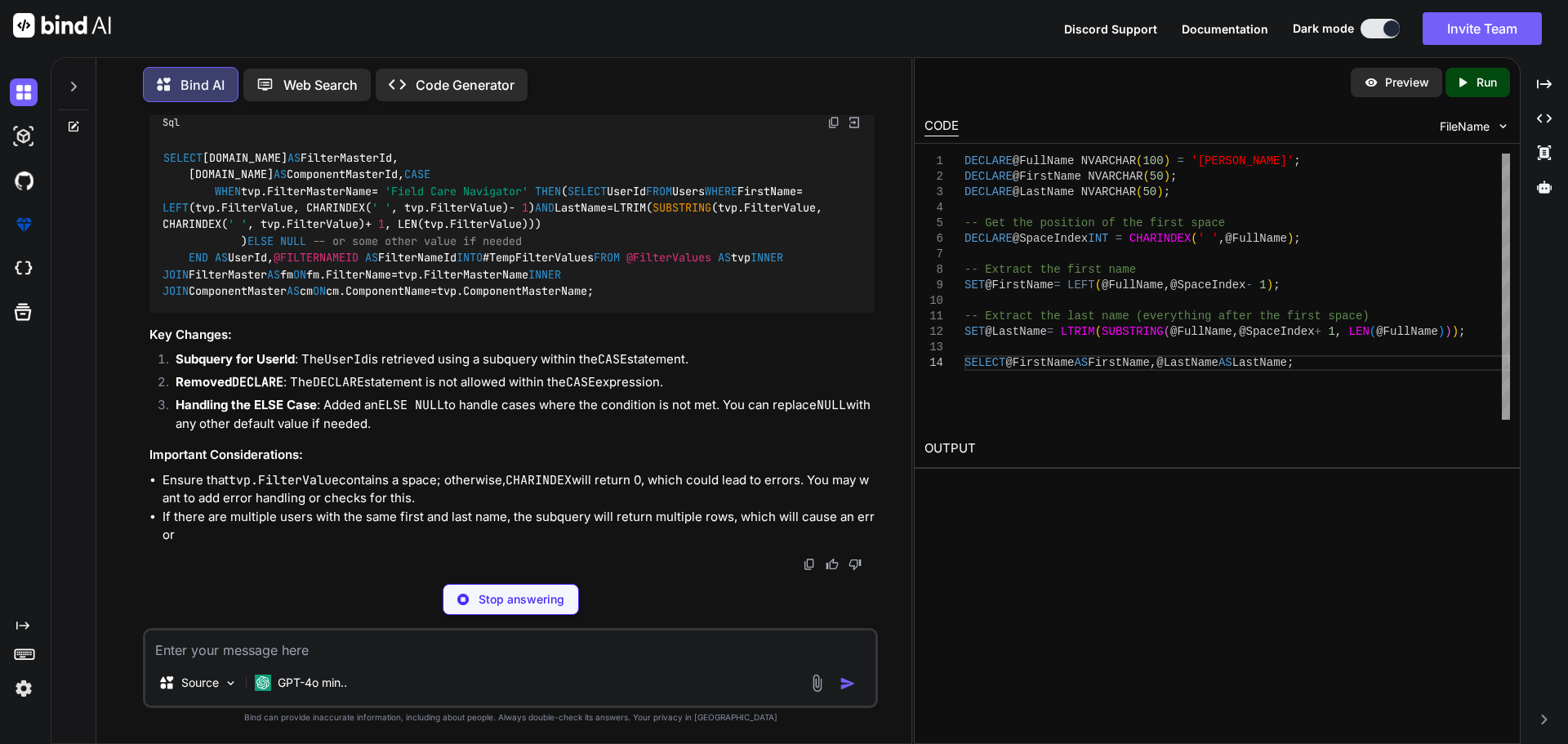
scroll to position [12299, 0]
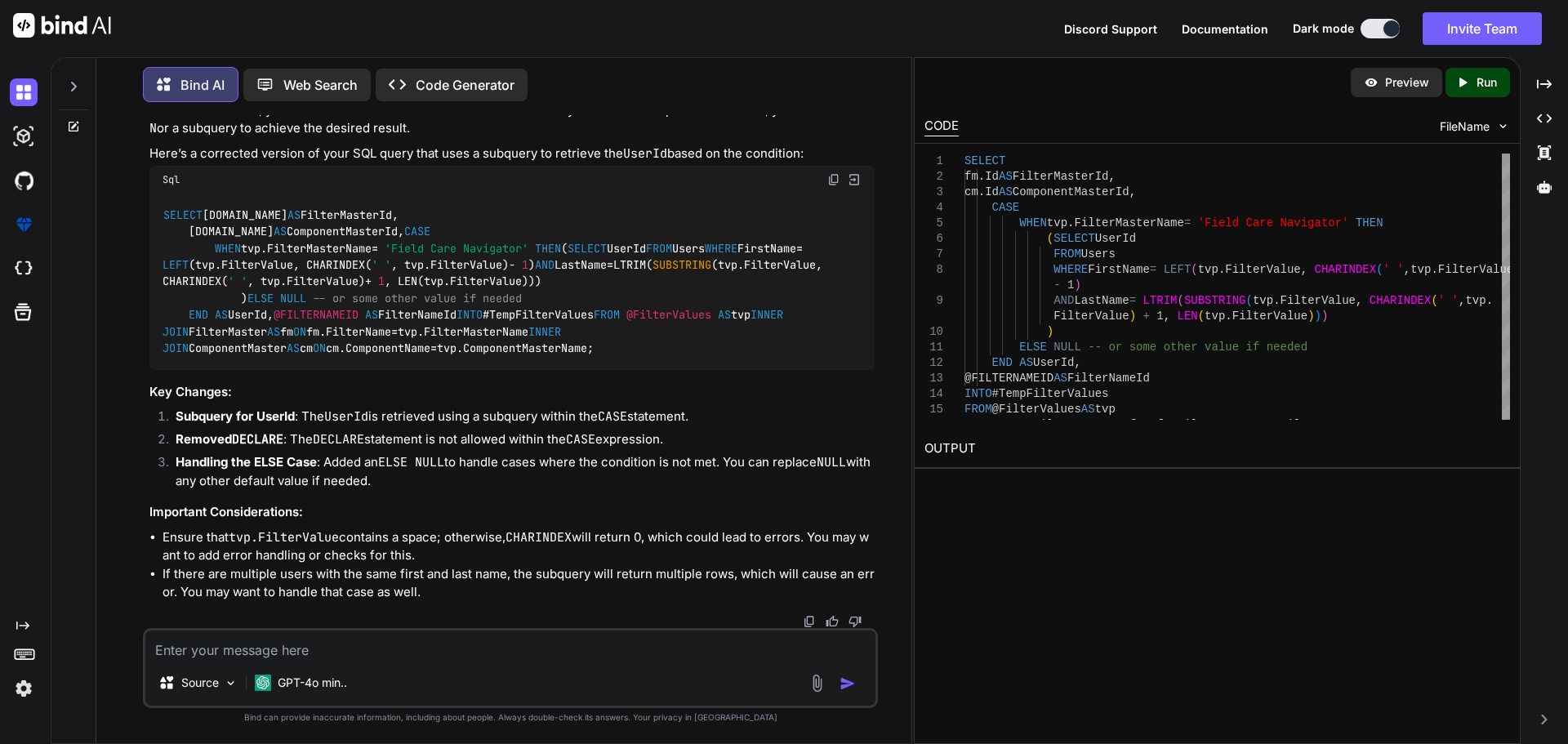
drag, startPoint x: 295, startPoint y: 533, endPoint x: 185, endPoint y: 383, distance: 186.0
click at [185, 370] on div "SELECT [DOMAIN_NAME] AS FilterMasterId, [DOMAIN_NAME] AS ComponentMasterId, CAS…" at bounding box center [512, 281] width 725 height 176
copy code "CASE WHEN tvp.FilterMasterName = 'Field Care Navigator' THEN ( SELECT UserId FR…"
click at [319, 648] on textarea at bounding box center [510, 645] width 730 height 30
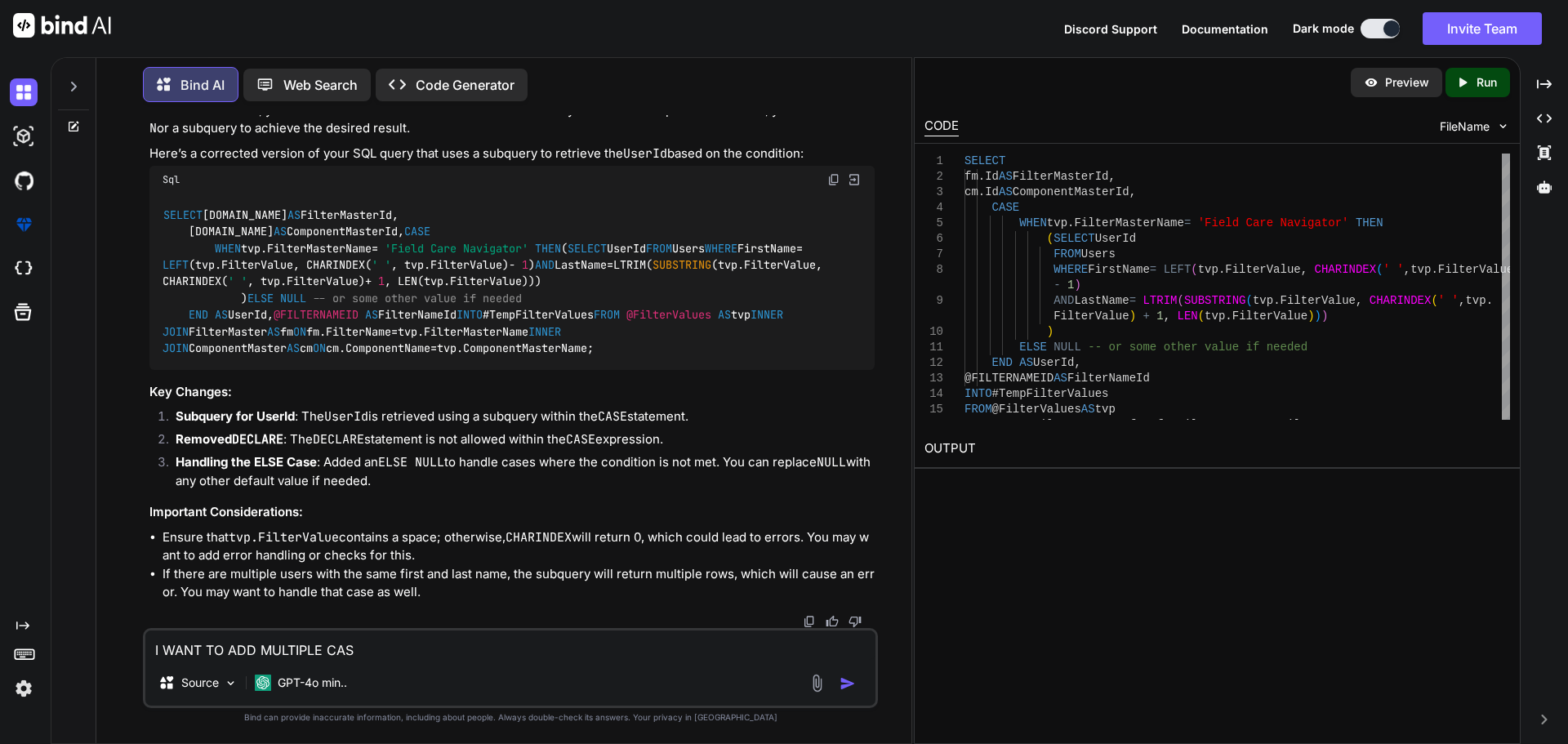
type textarea "I WANT TO ADD MULTIPLE CASE"
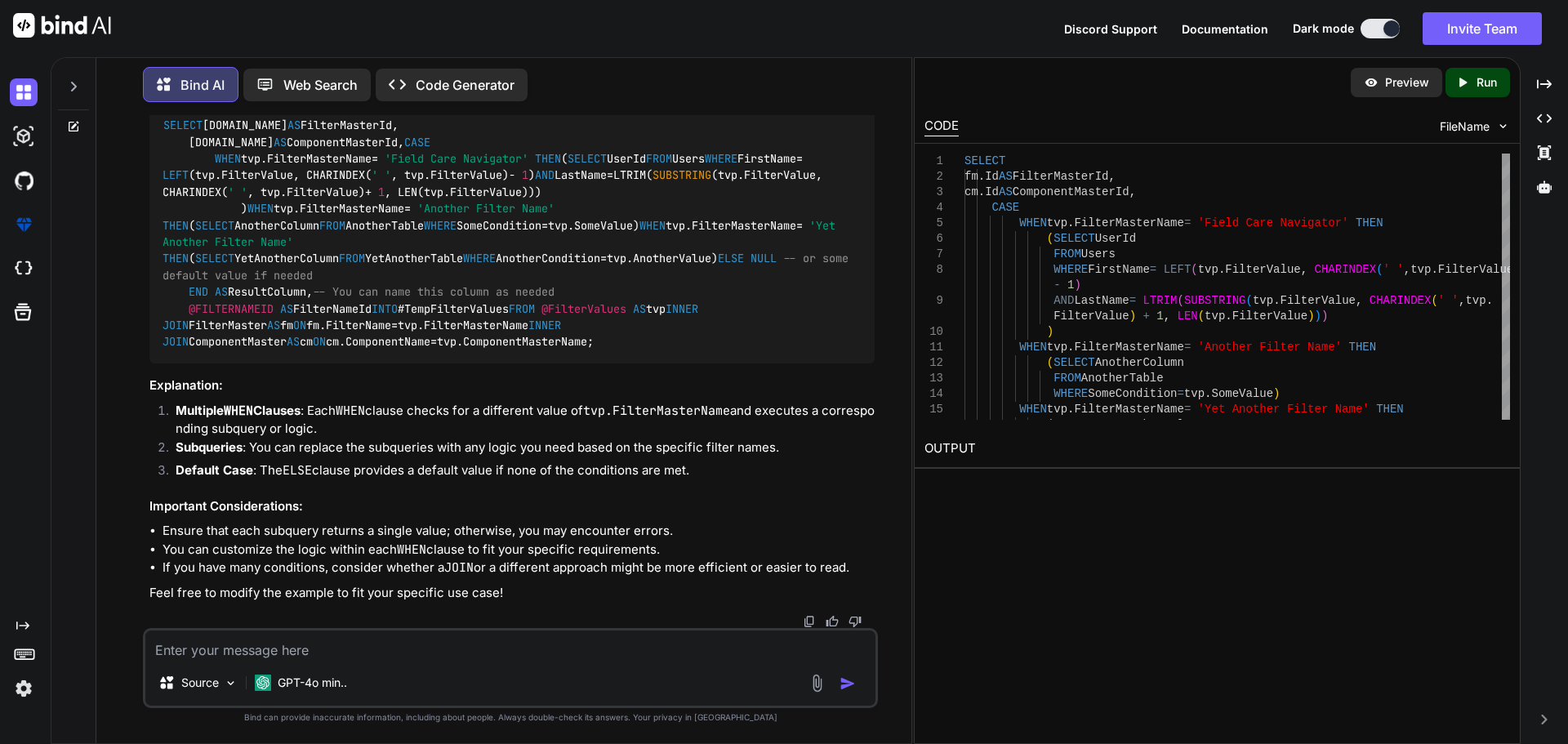
scroll to position [13175, 0]
